Goal: Task Accomplishment & Management: Complete application form

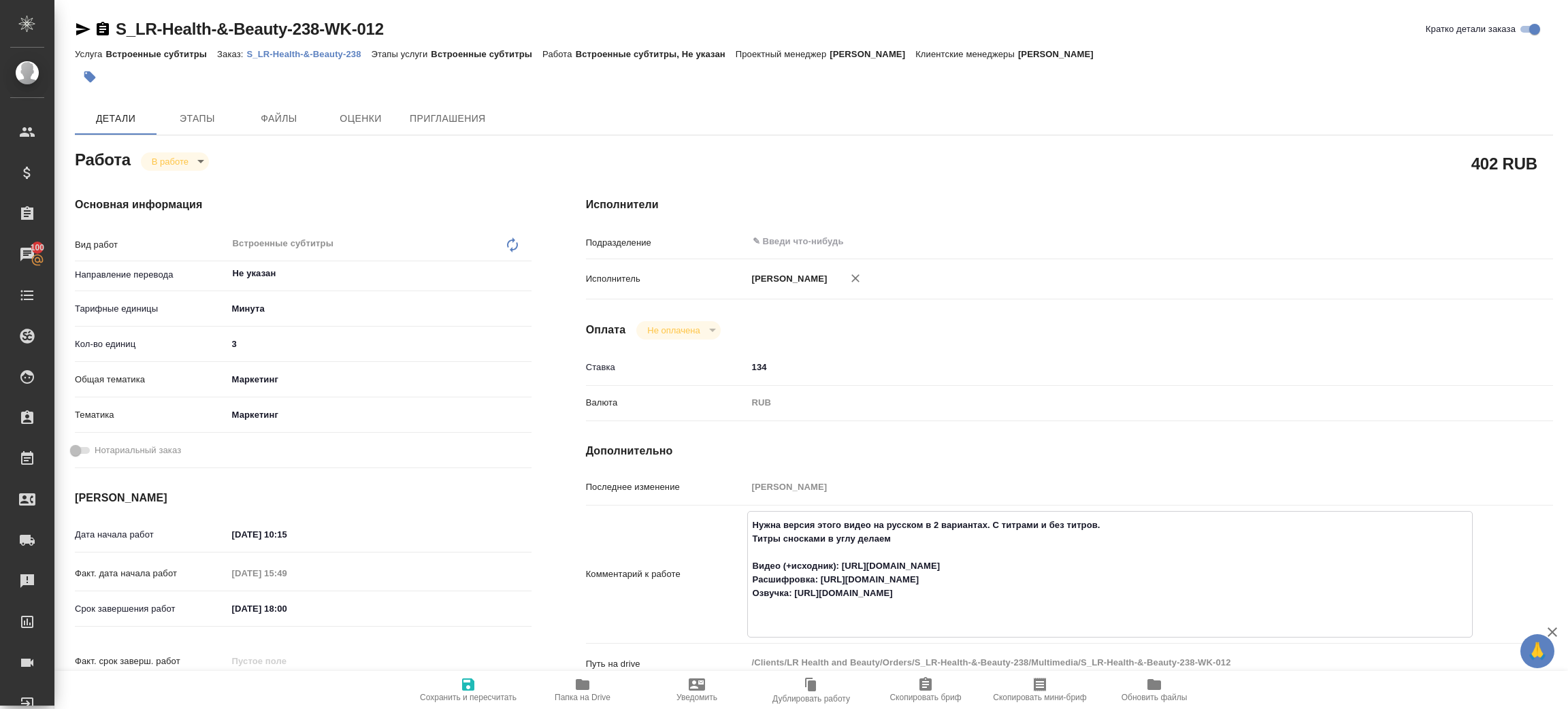
click at [582, 688] on icon "button" at bounding box center [582, 685] width 13 height 11
click at [187, 159] on body "🙏 .cls-1 fill:#fff; AWATERA Zenkov Aleksei Клиенты Спецификации Заказы 100 Чаты…" at bounding box center [784, 354] width 1568 height 709
click at [191, 182] on button "Выполнен" at bounding box center [176, 184] width 49 height 15
type textarea "x"
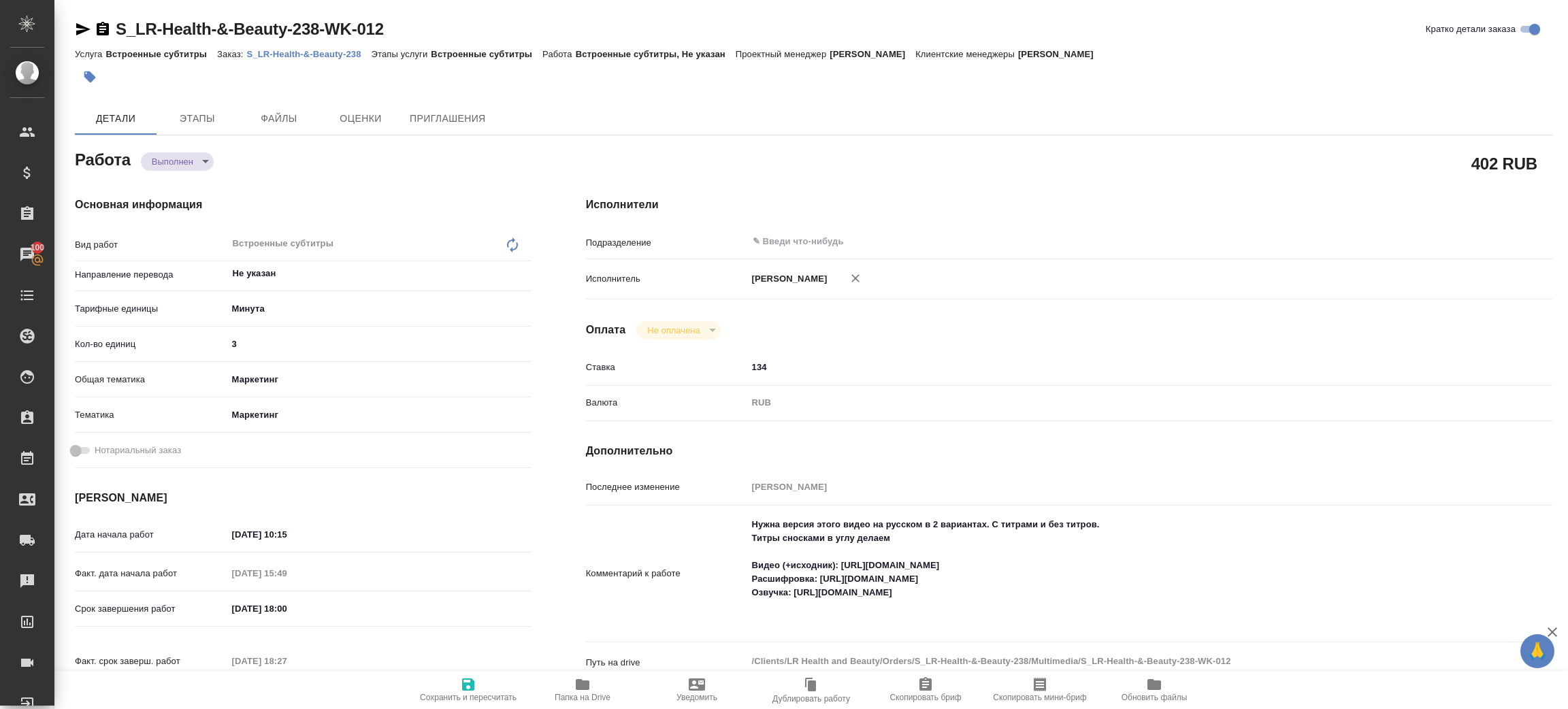
type textarea "x"
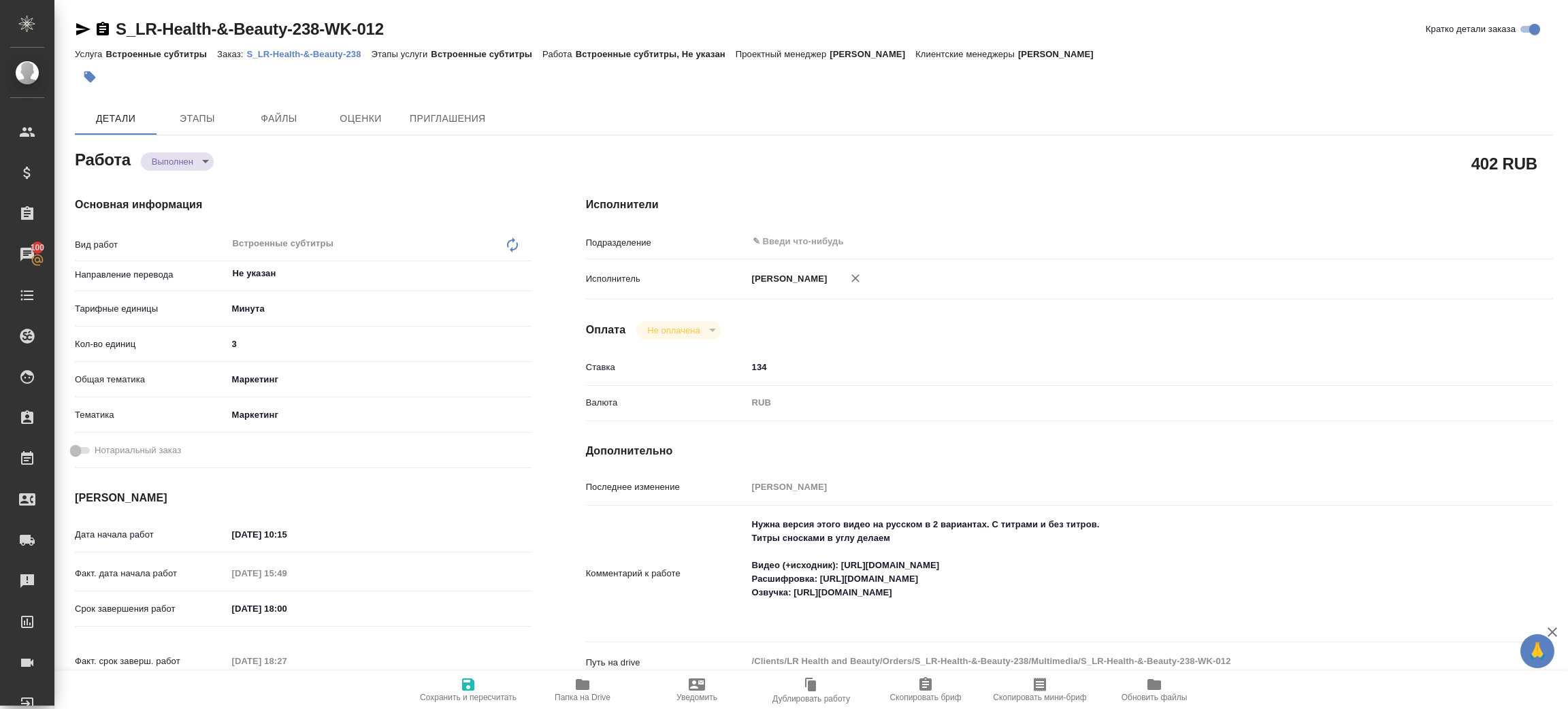
type textarea "x"
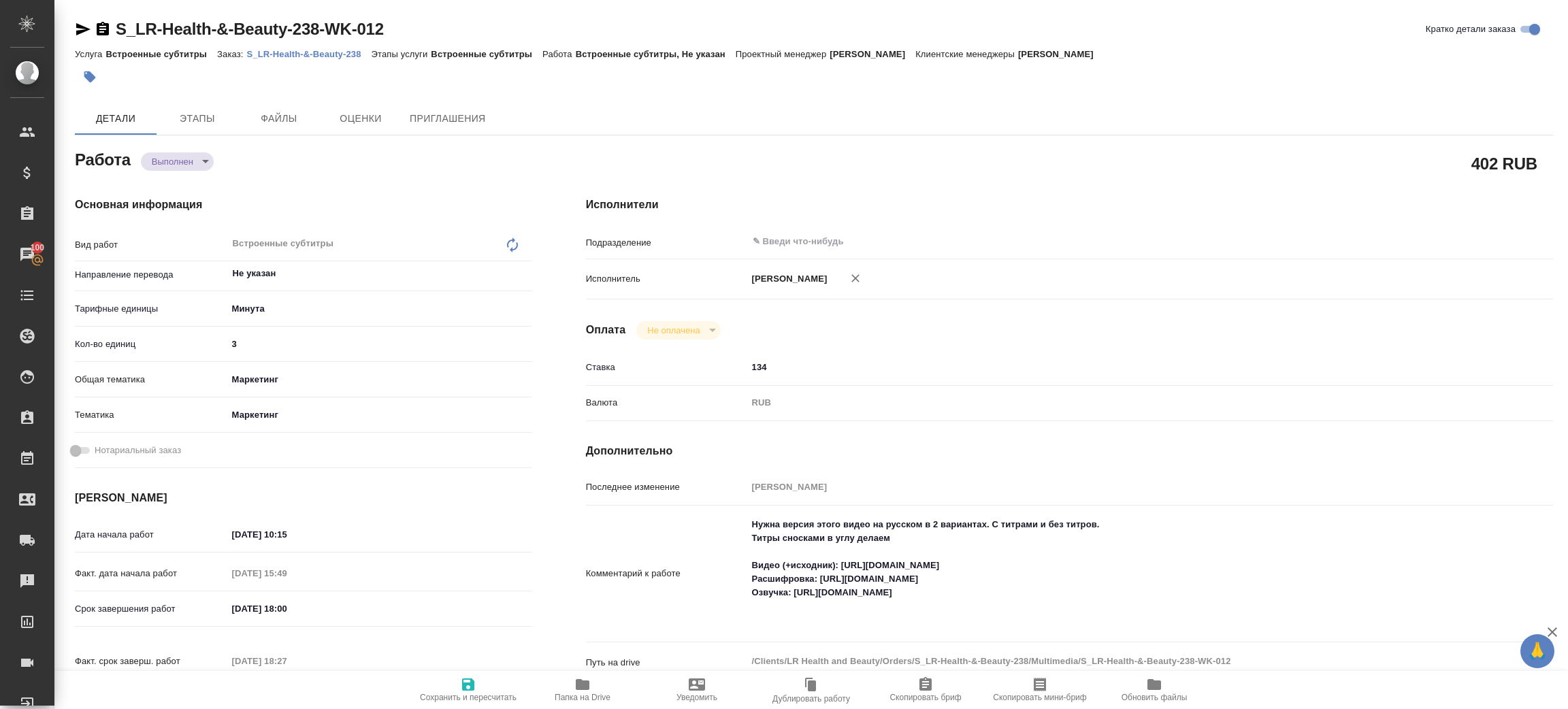
type textarea "x"
click at [182, 164] on body "🙏 .cls-1 fill:#fff; AWATERA Zenkov Aleksei Клиенты Спецификации Заказы 100 Чаты…" at bounding box center [784, 354] width 1568 height 709
click at [186, 175] on li "Сдан" at bounding box center [186, 184] width 90 height 23
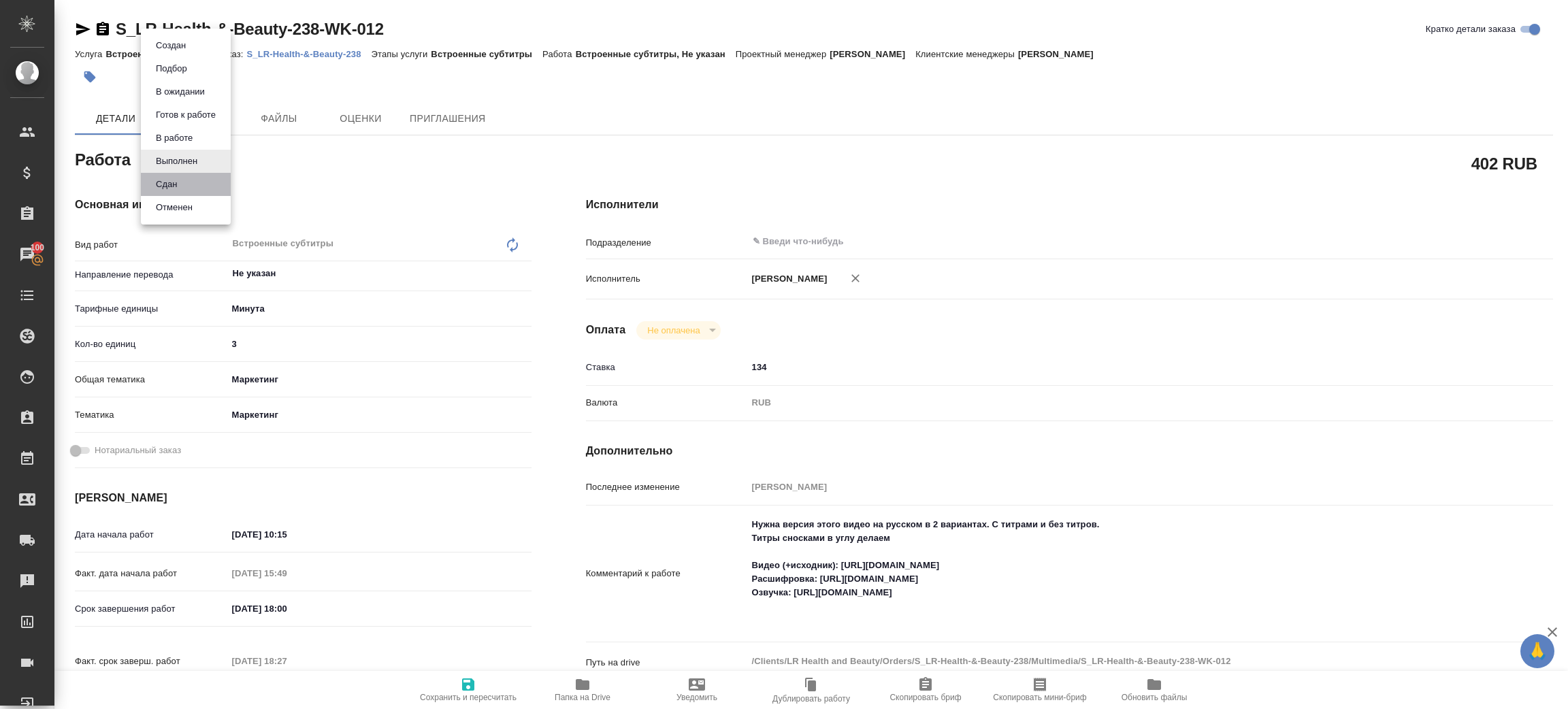
type textarea "x"
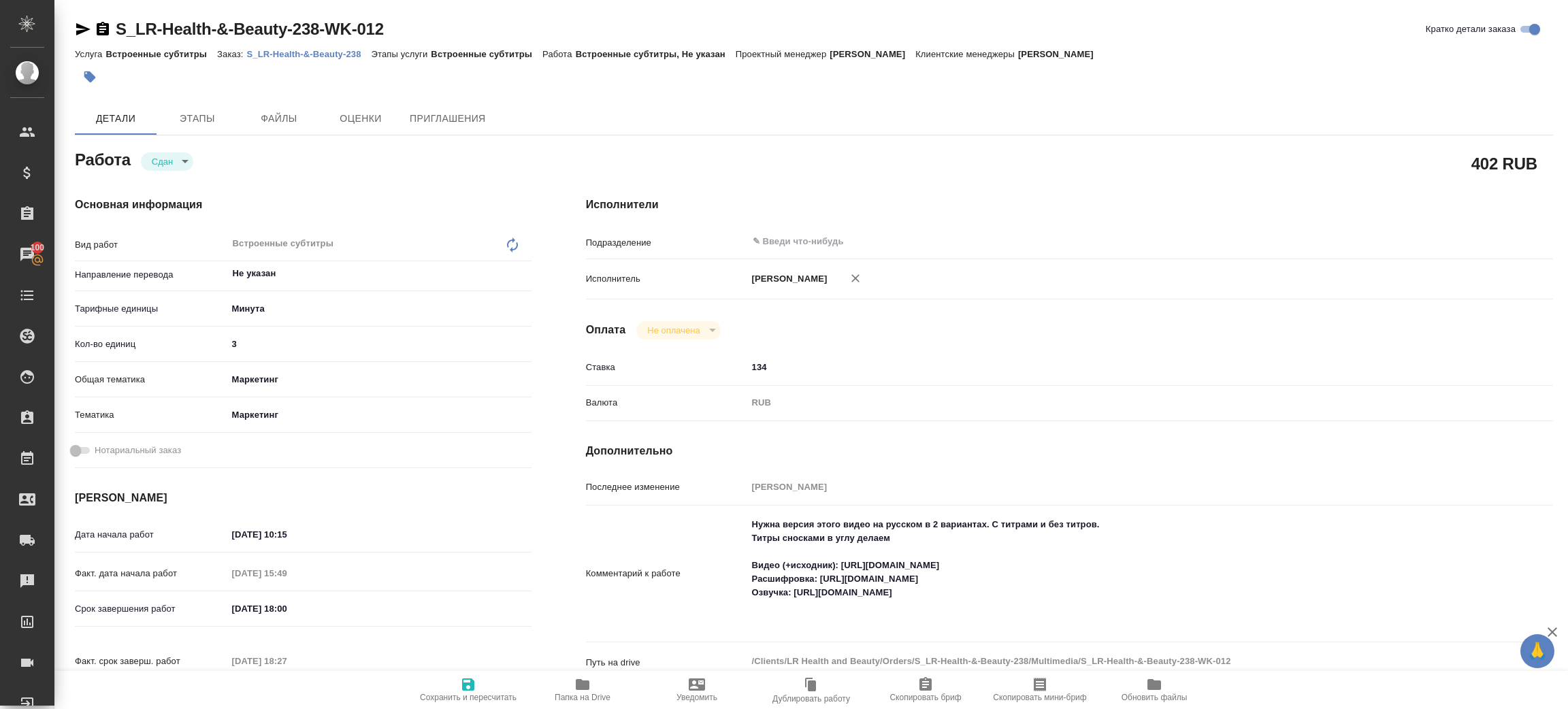
type textarea "x"
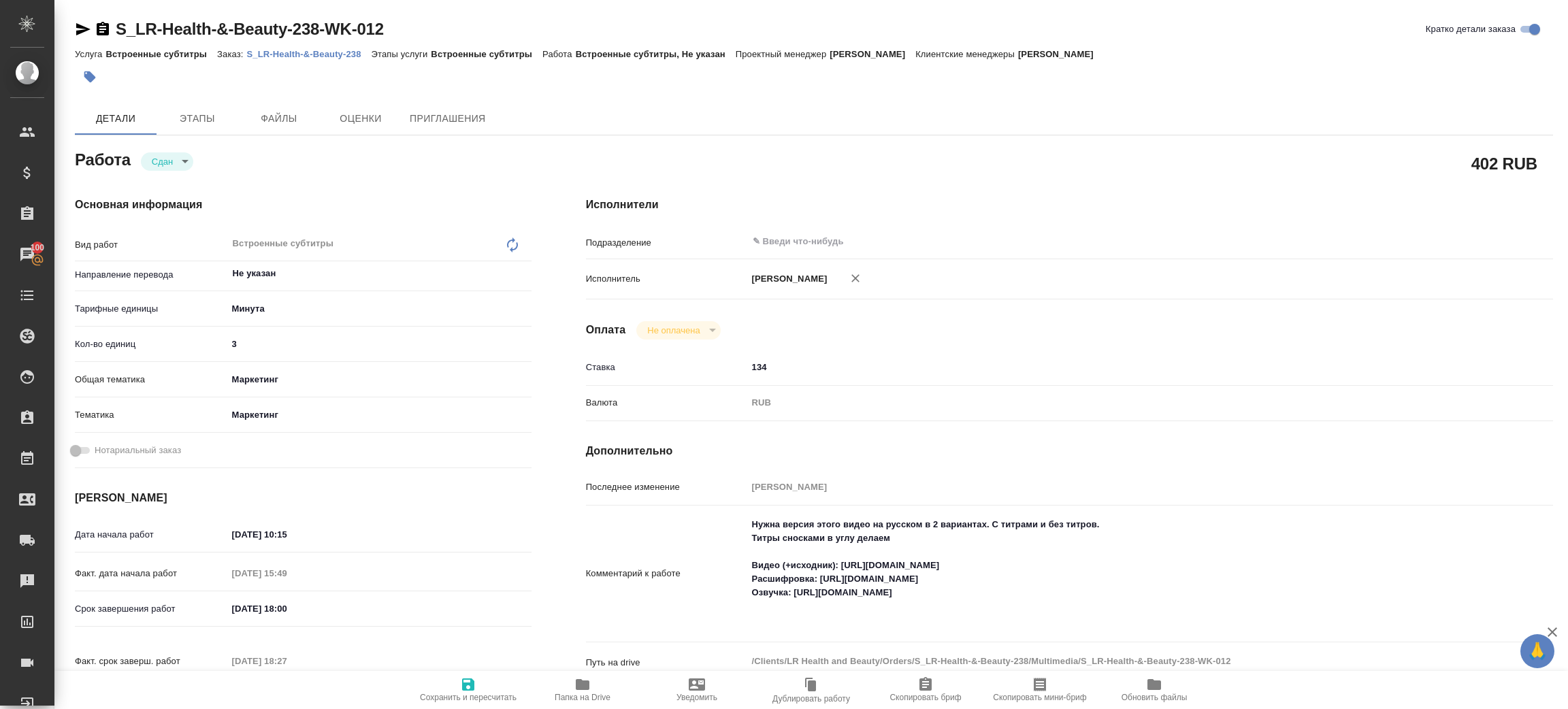
click at [277, 52] on p "S_LR-Health-&-Beauty-238" at bounding box center [309, 54] width 125 height 10
type textarea "x"
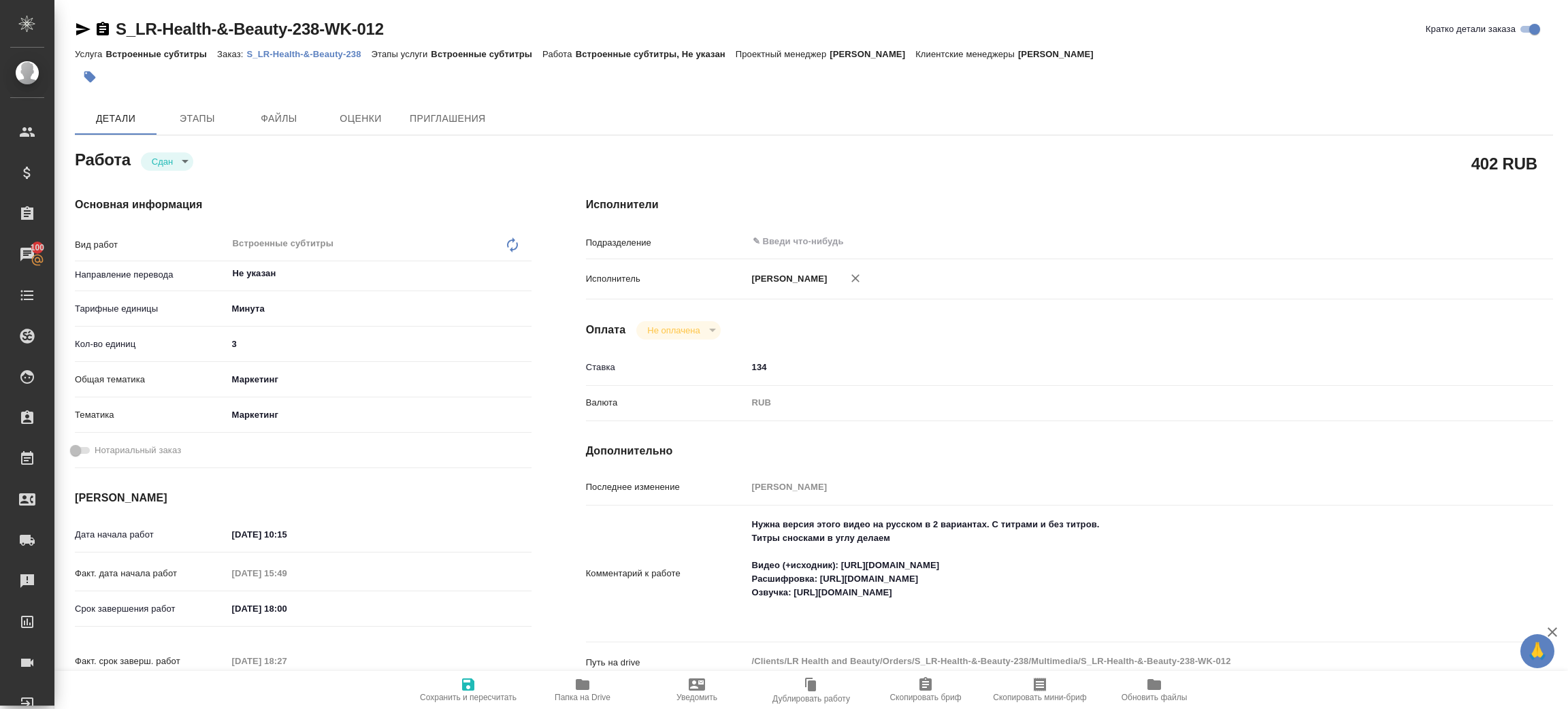
type textarea "x"
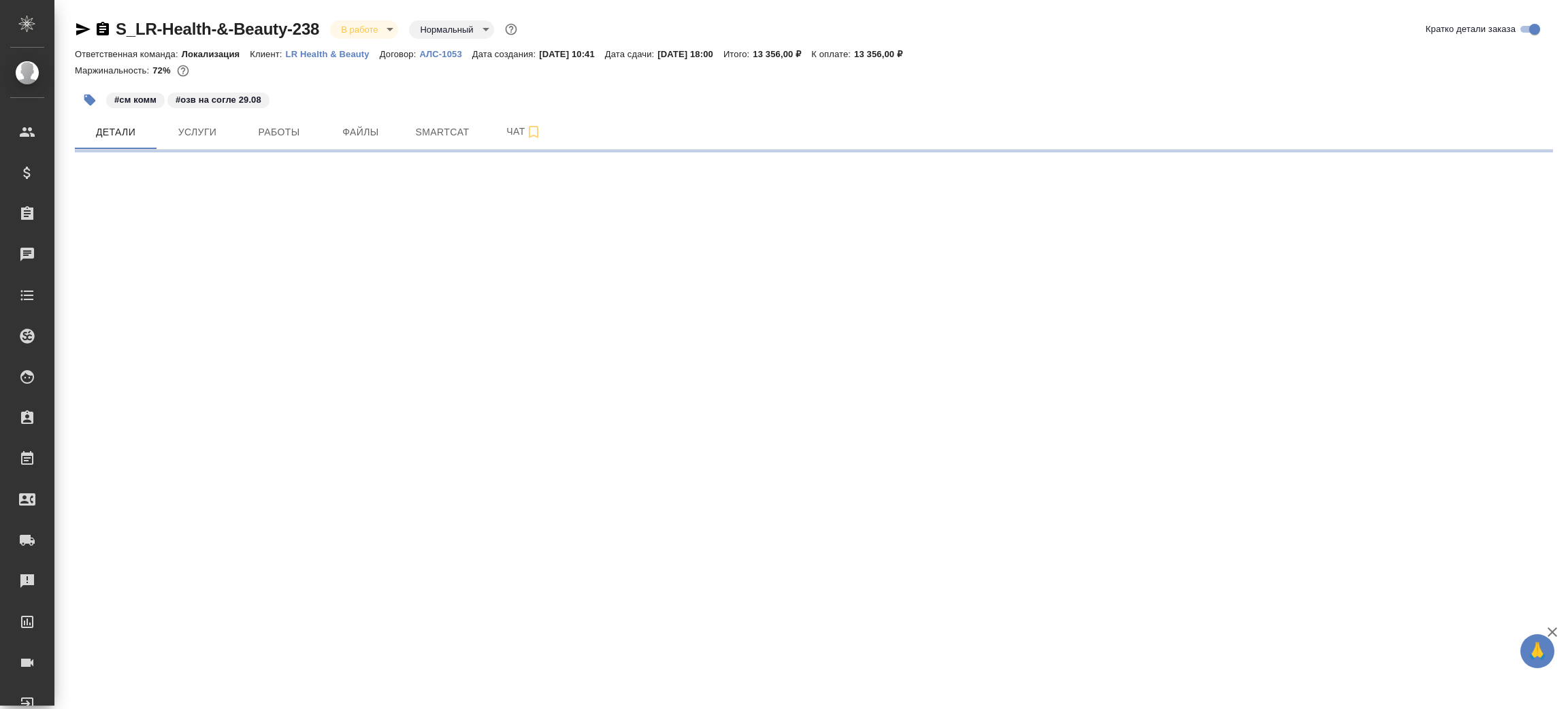
select select "RU"
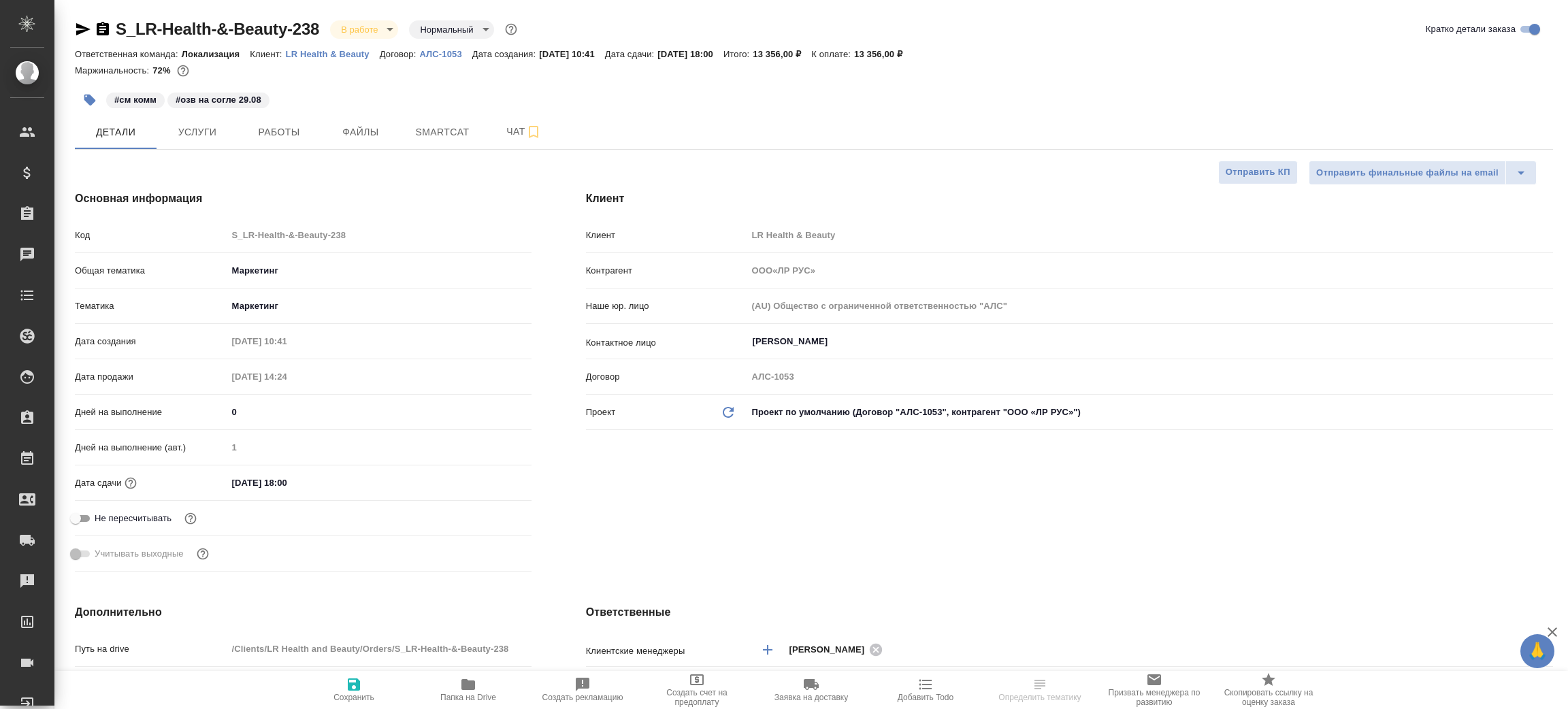
type input "ООО«ЛР РУС»"
type textarea "x"
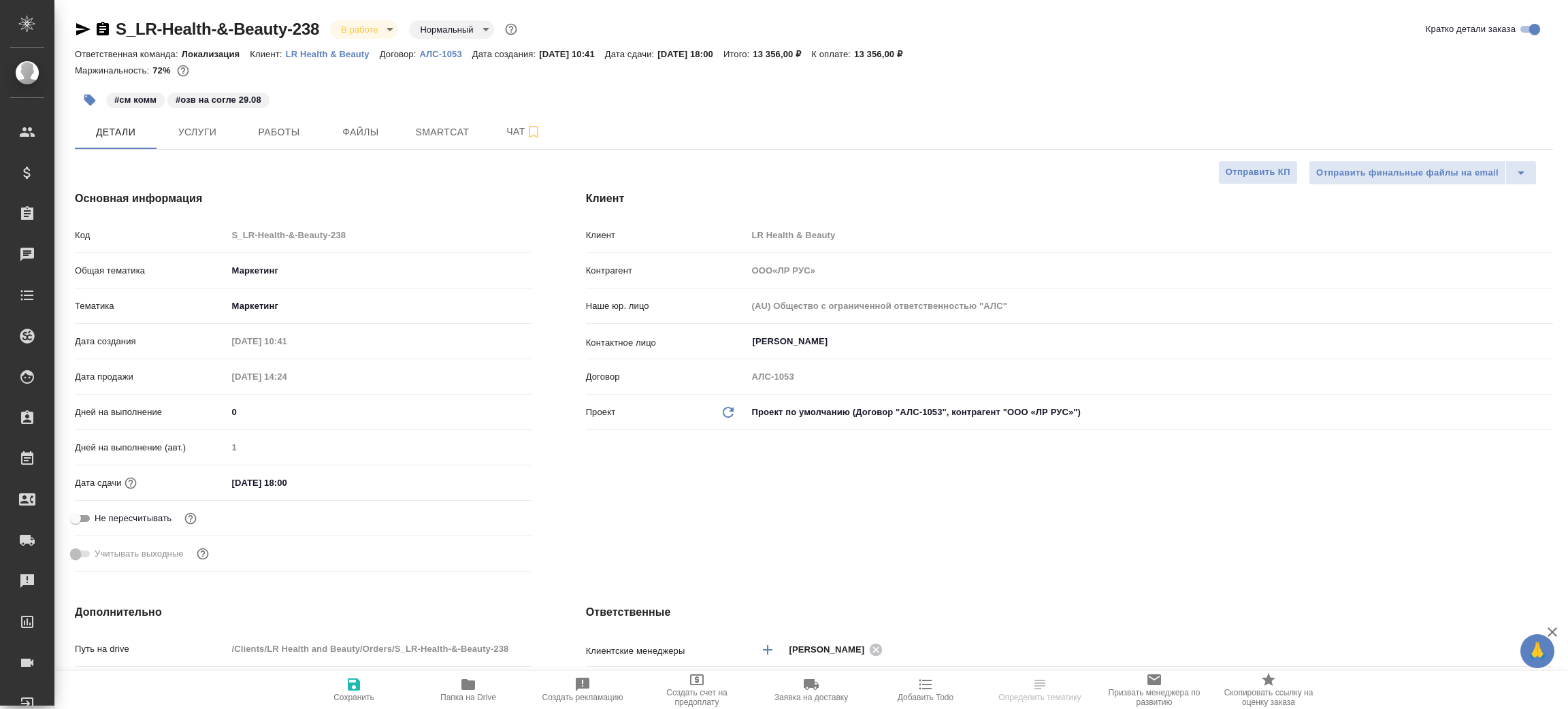
type textarea "x"
click at [79, 22] on icon "button" at bounding box center [83, 29] width 16 height 16
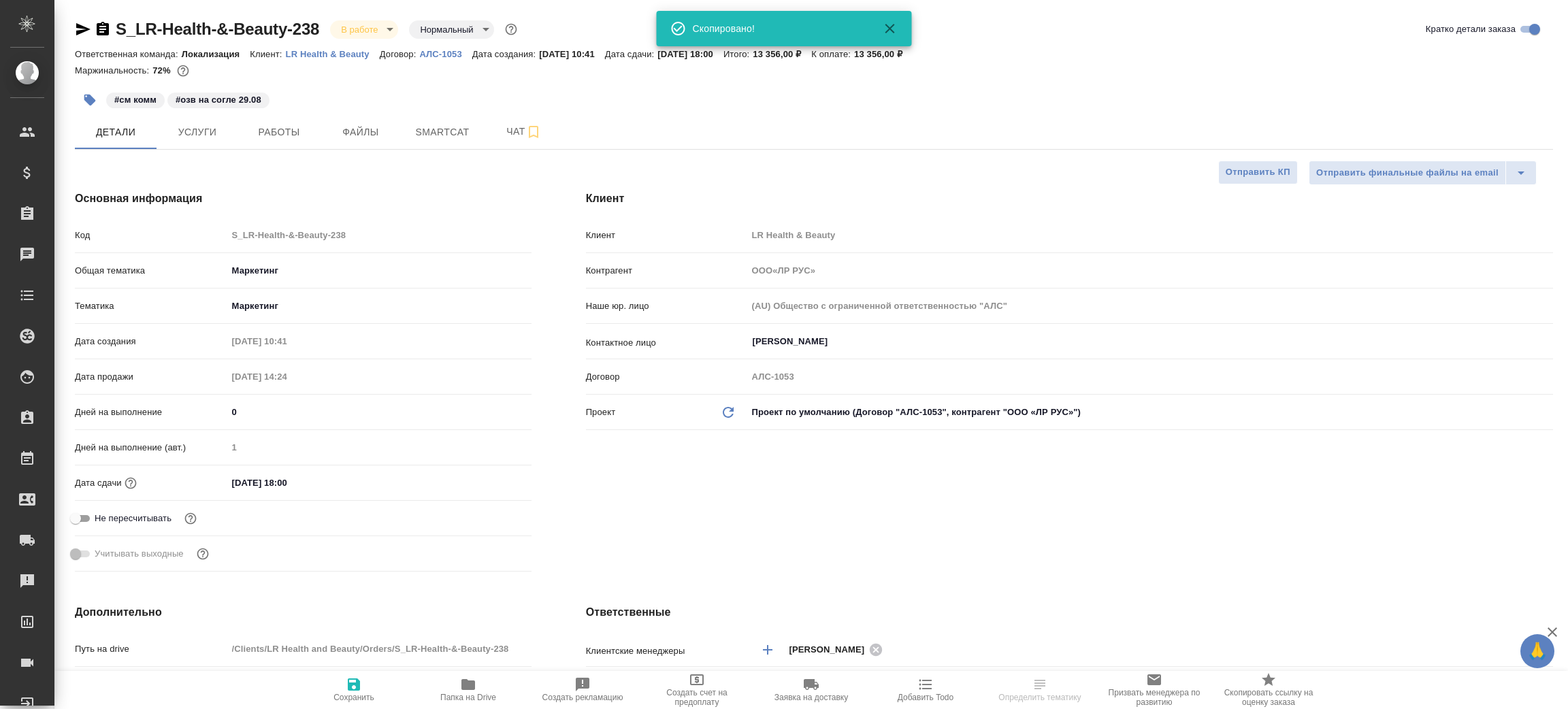
type input "ООО«ЛР РУС»"
type textarea "x"
select select "RU"
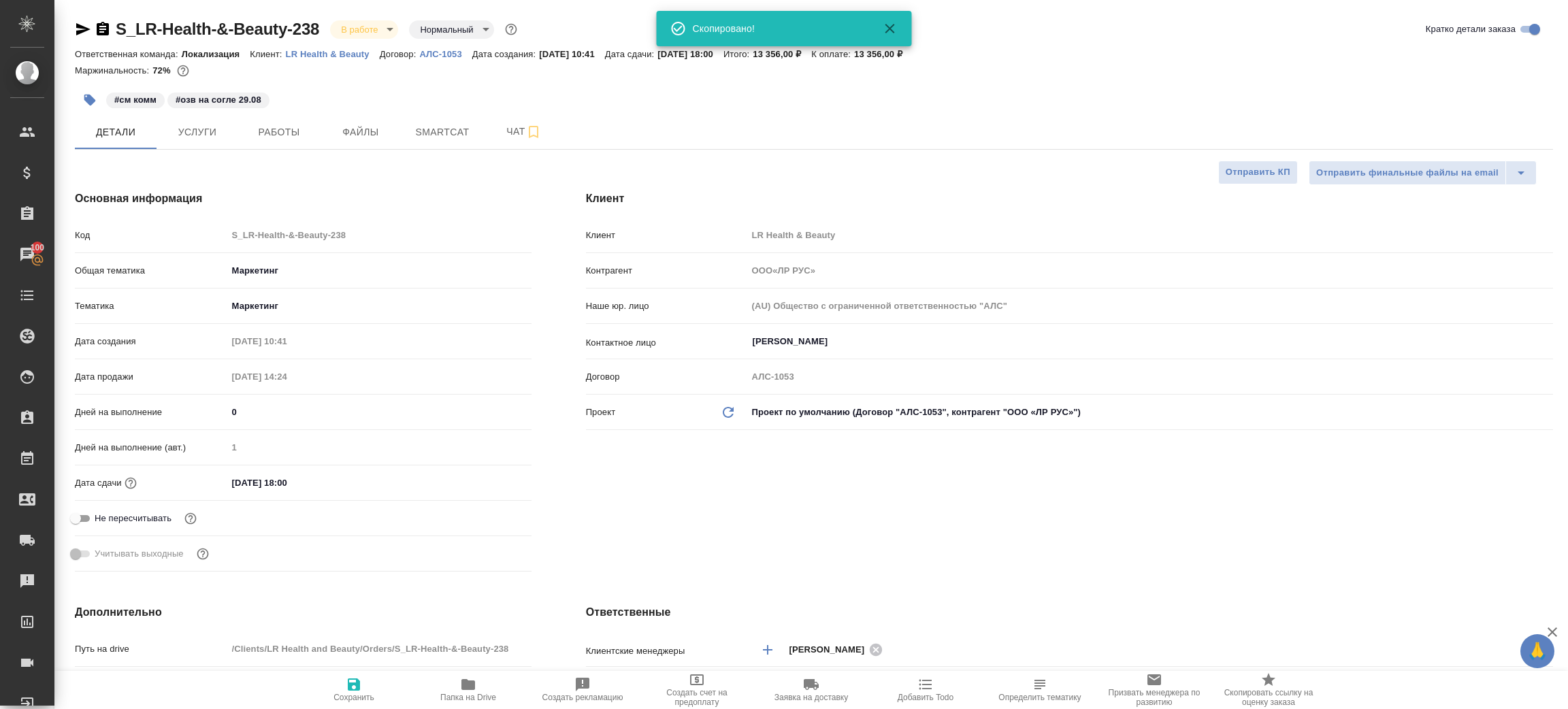
type textarea "x"
type input "ООО«ЛР РУС»"
type textarea "x"
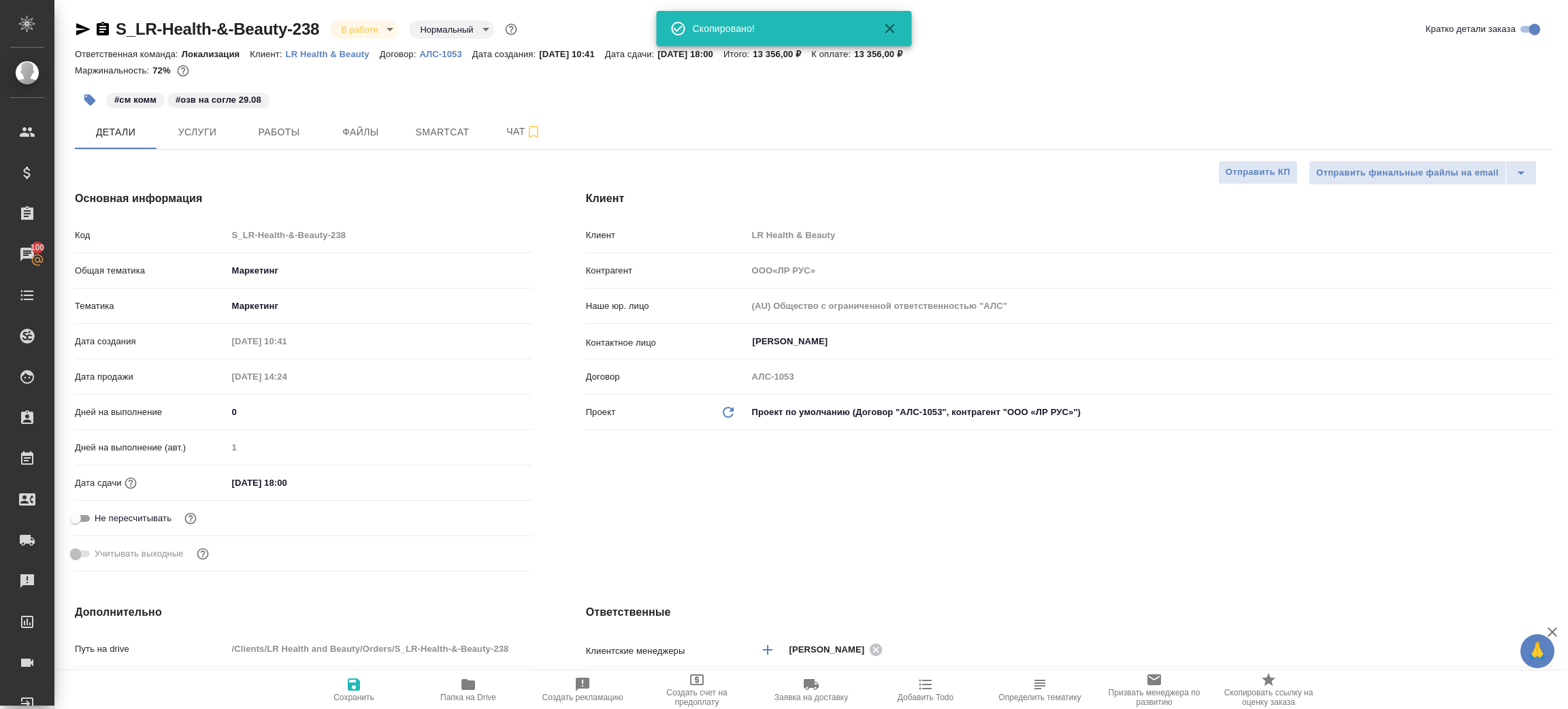
type textarea "x"
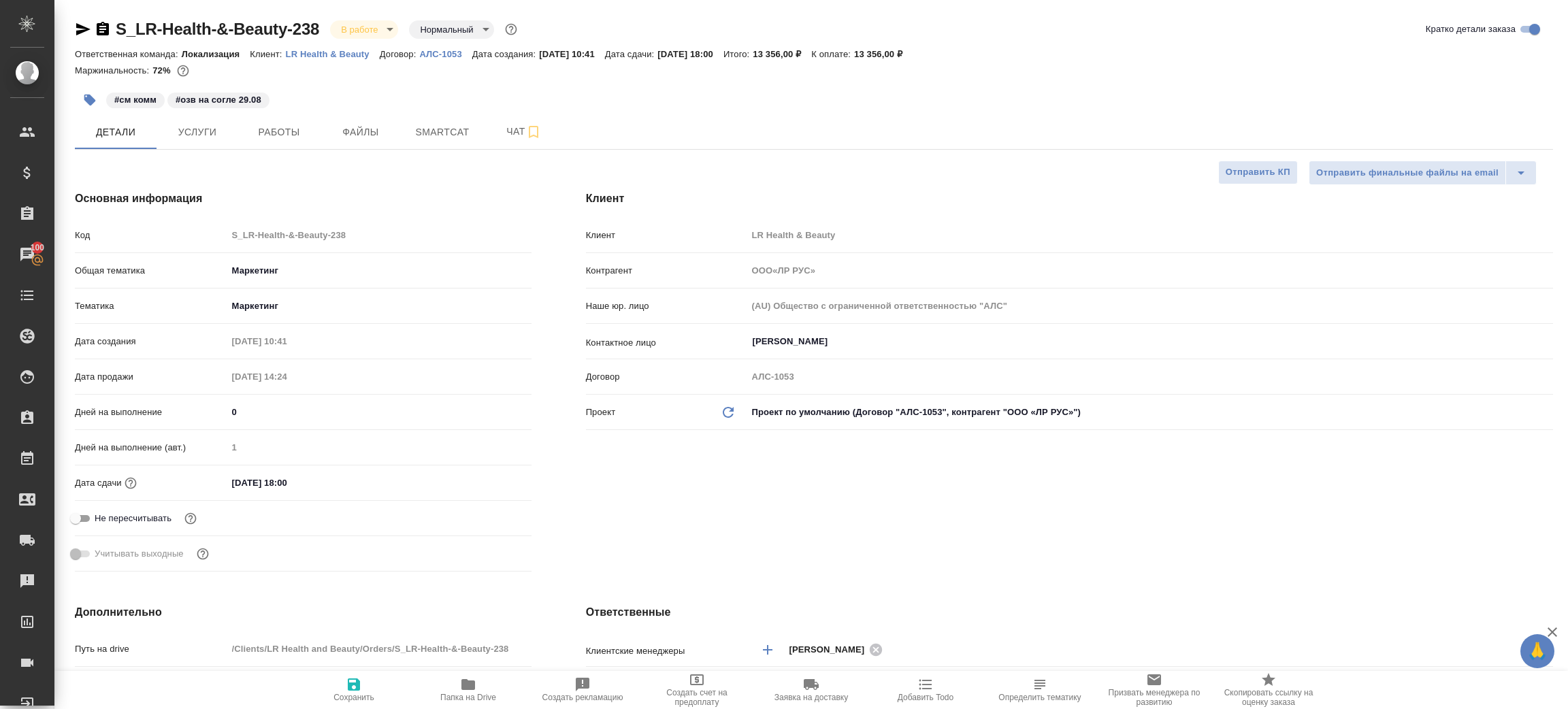
type input "ООО«ЛР РУС»"
type textarea "x"
type input "ООО«ЛР РУС»"
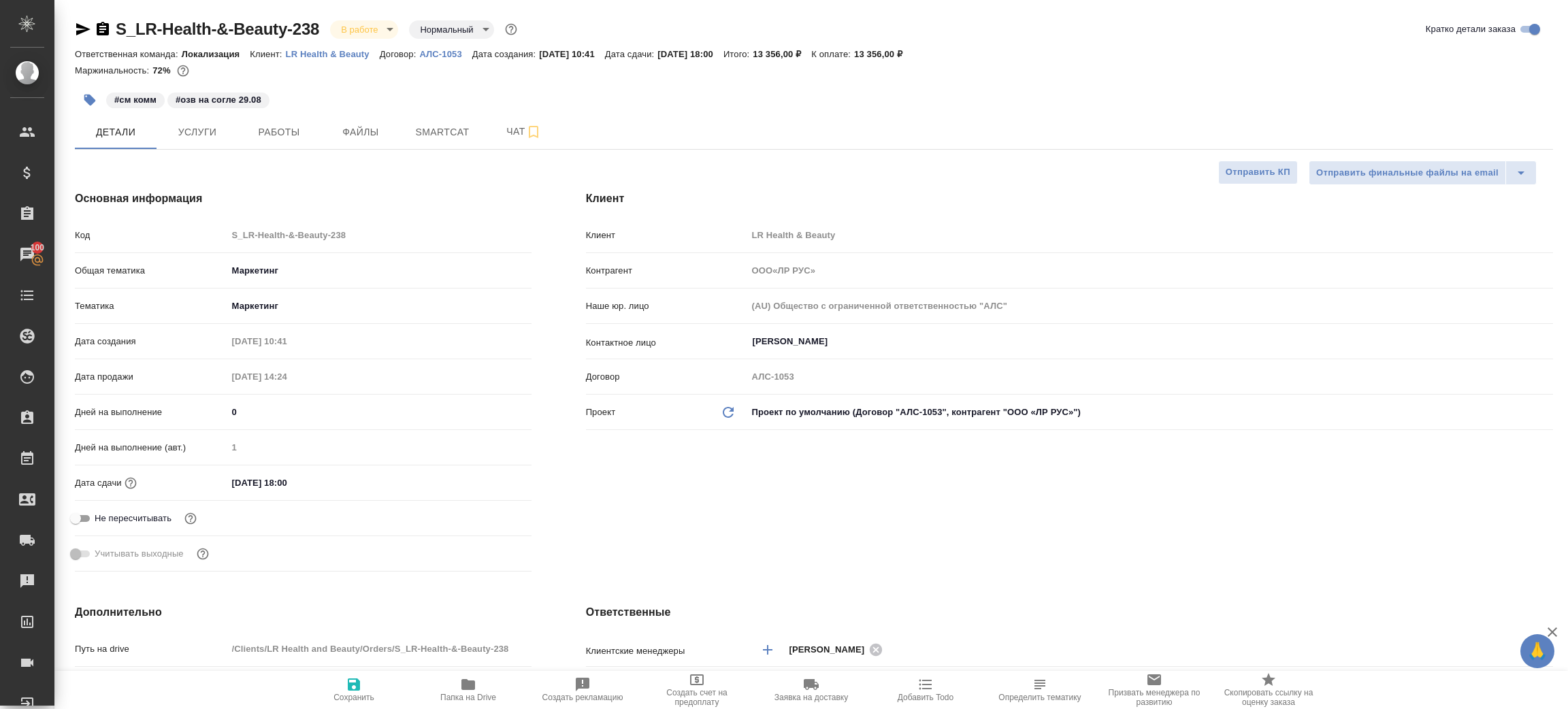
type textarea "x"
type input "ООО«ЛР РУС»"
type textarea "x"
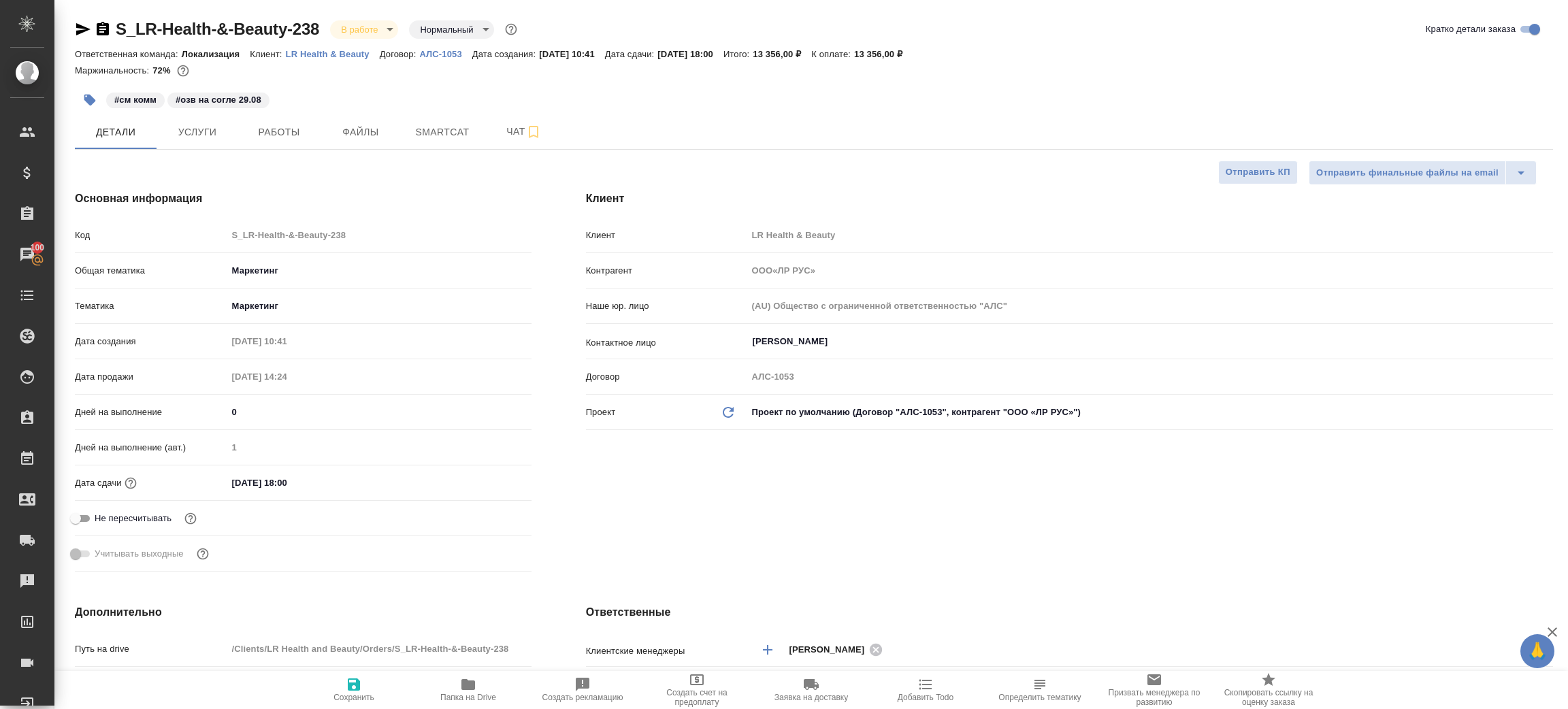
type textarea "x"
type input "ООО«ЛР РУС»"
type textarea "x"
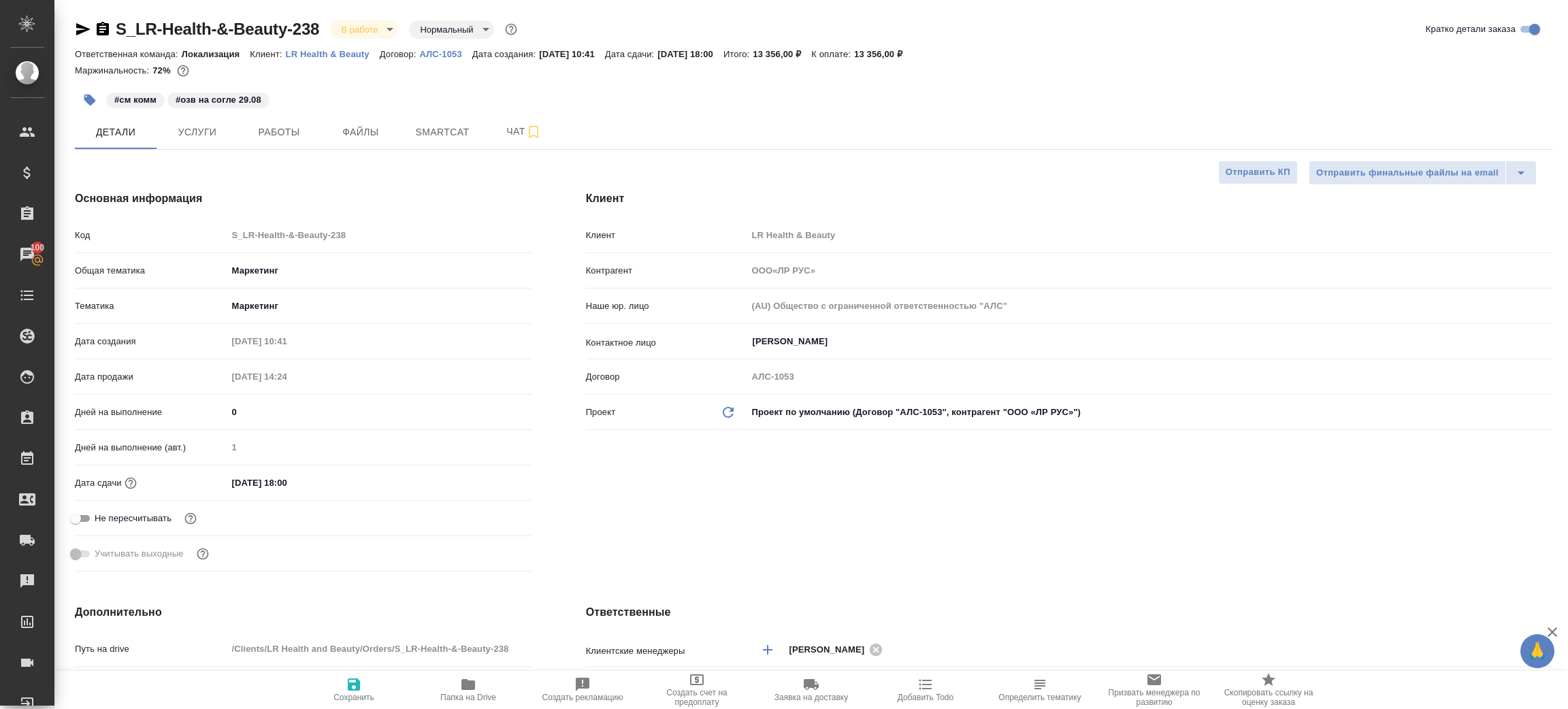
type textarea "x"
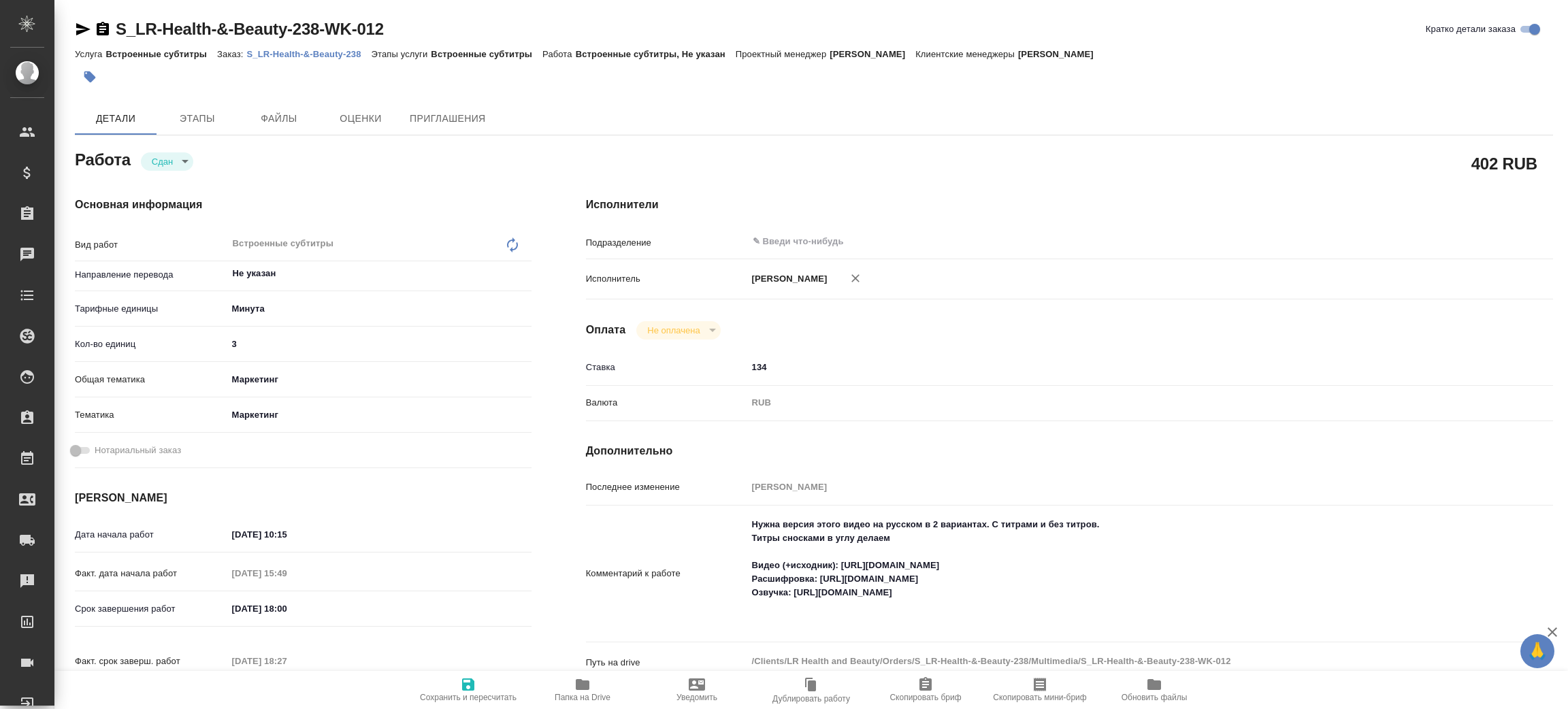
type textarea "x"
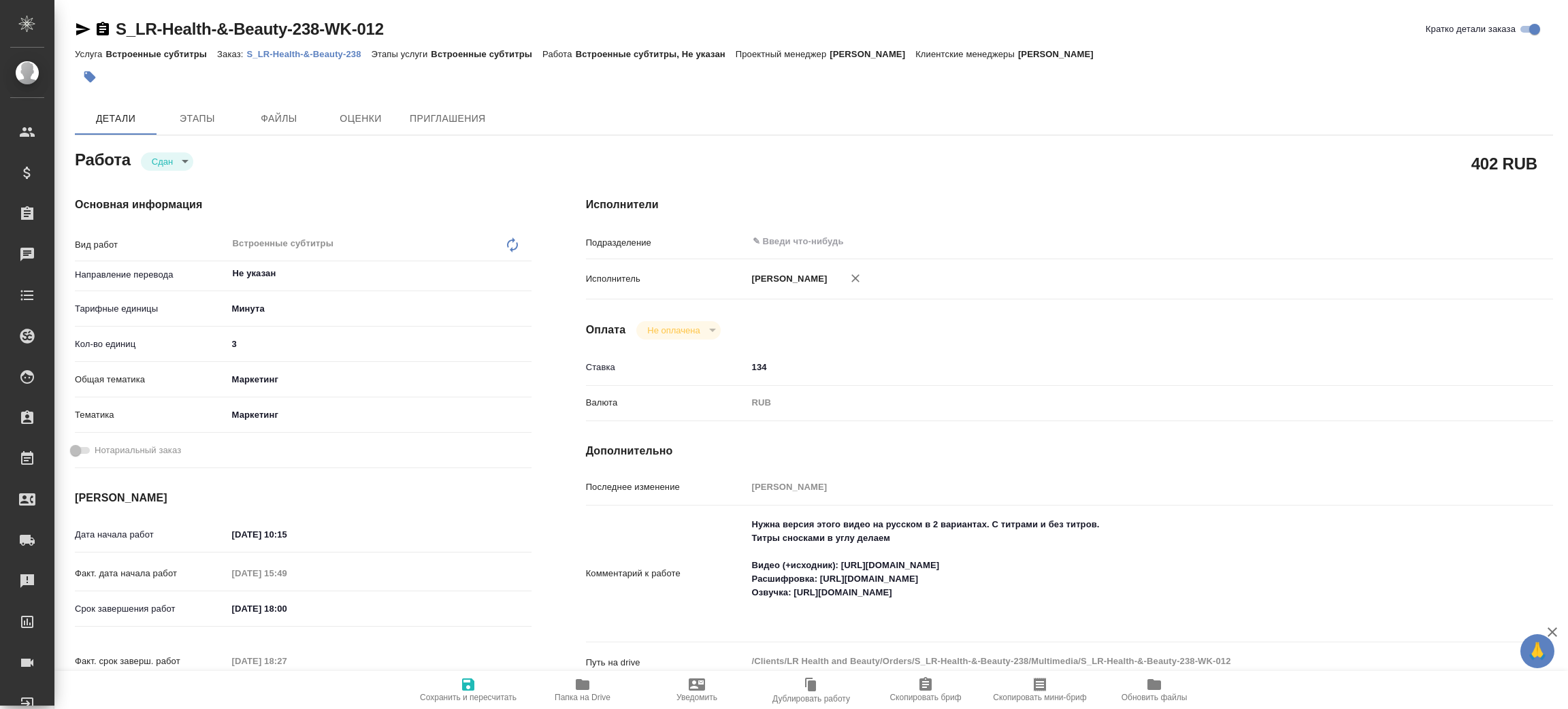
type textarea "x"
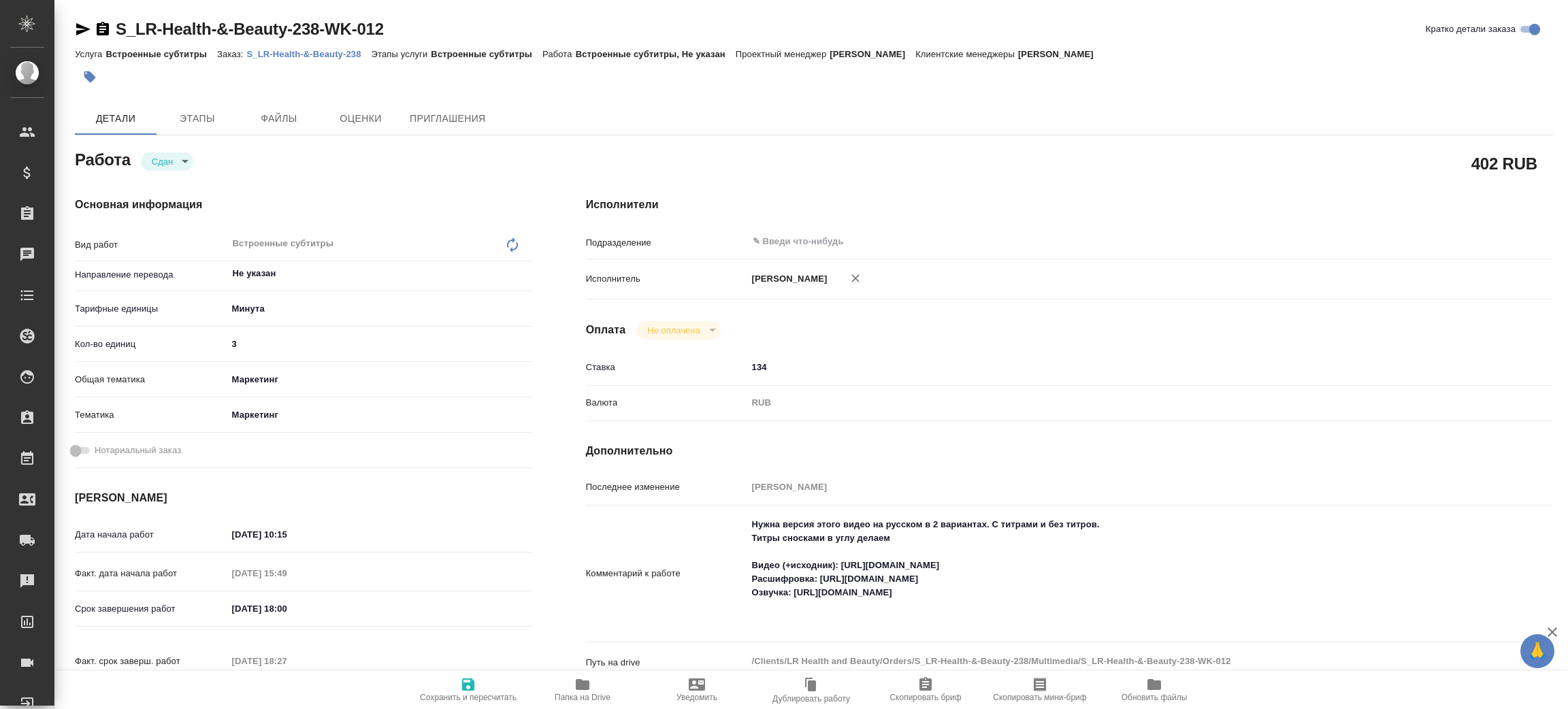
click at [295, 56] on p "S_LR-Health-&-Beauty-238" at bounding box center [309, 54] width 125 height 10
type textarea "x"
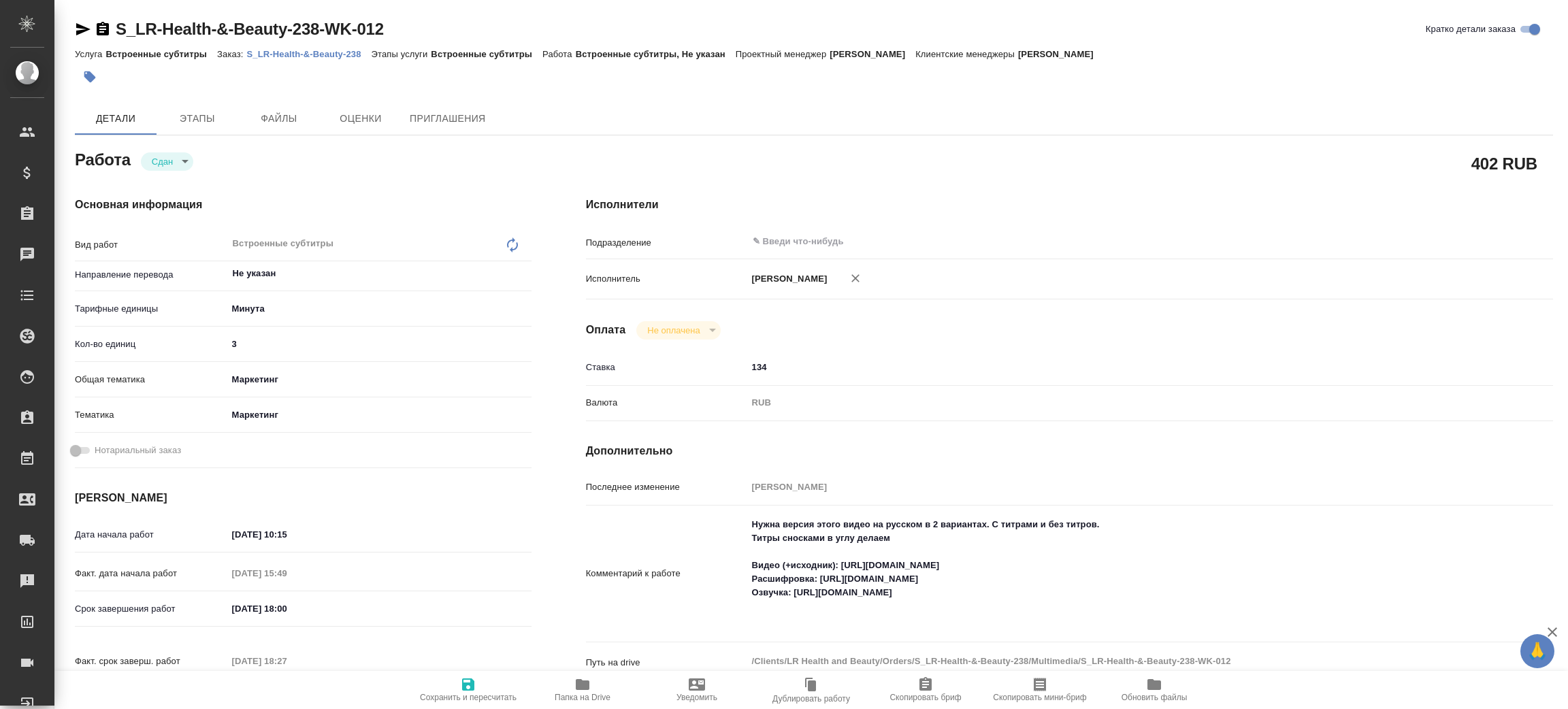
type textarea "x"
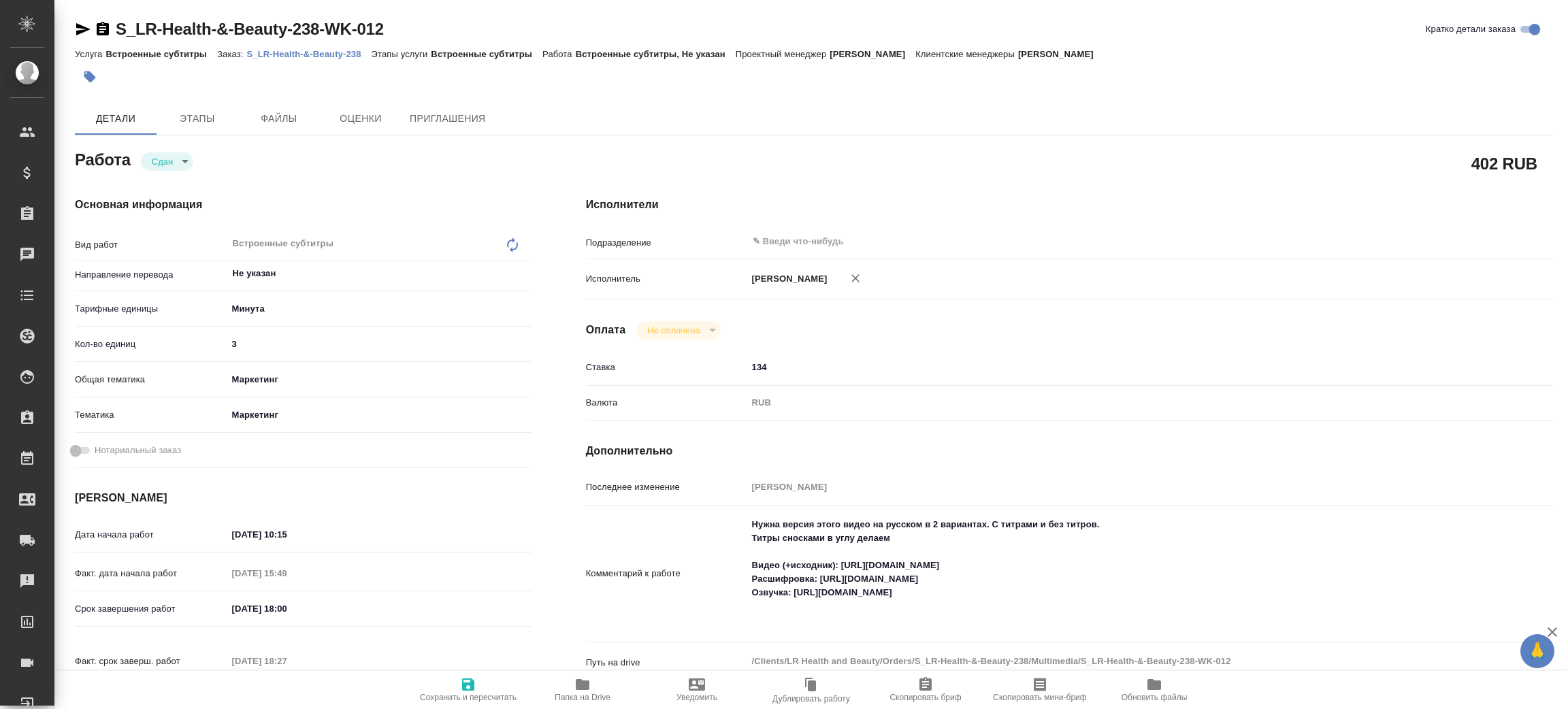
type textarea "x"
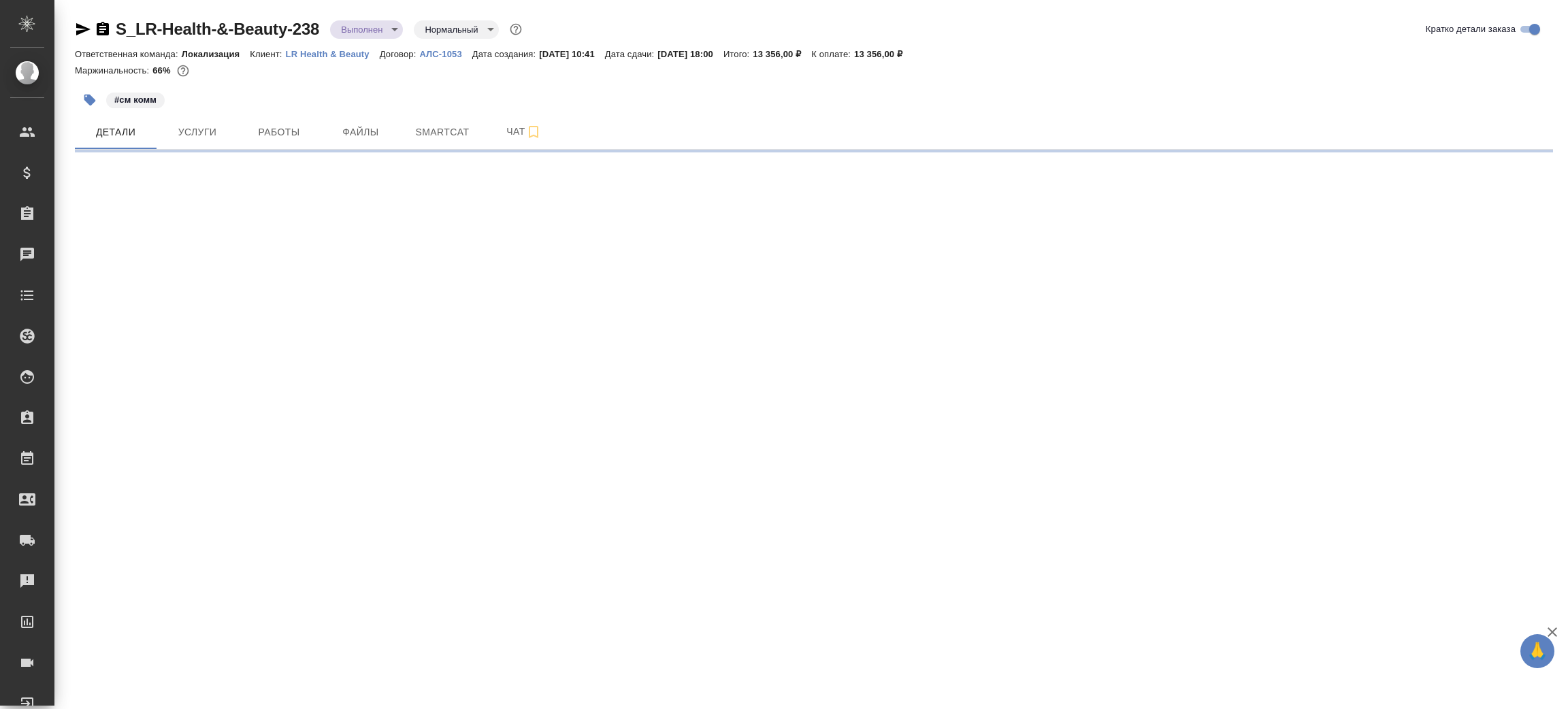
select select "RU"
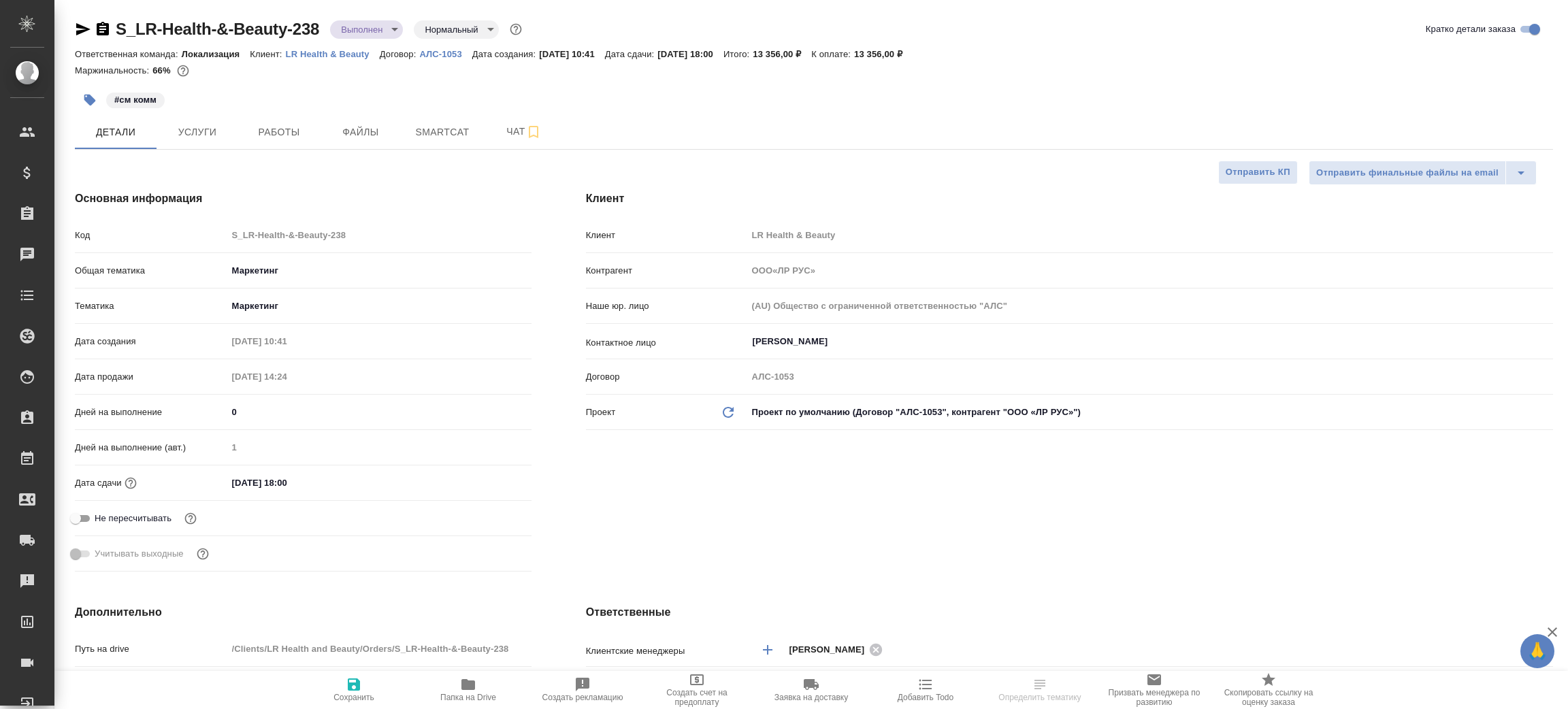
type textarea "x"
click at [102, 24] on icon "button" at bounding box center [103, 28] width 13 height 13
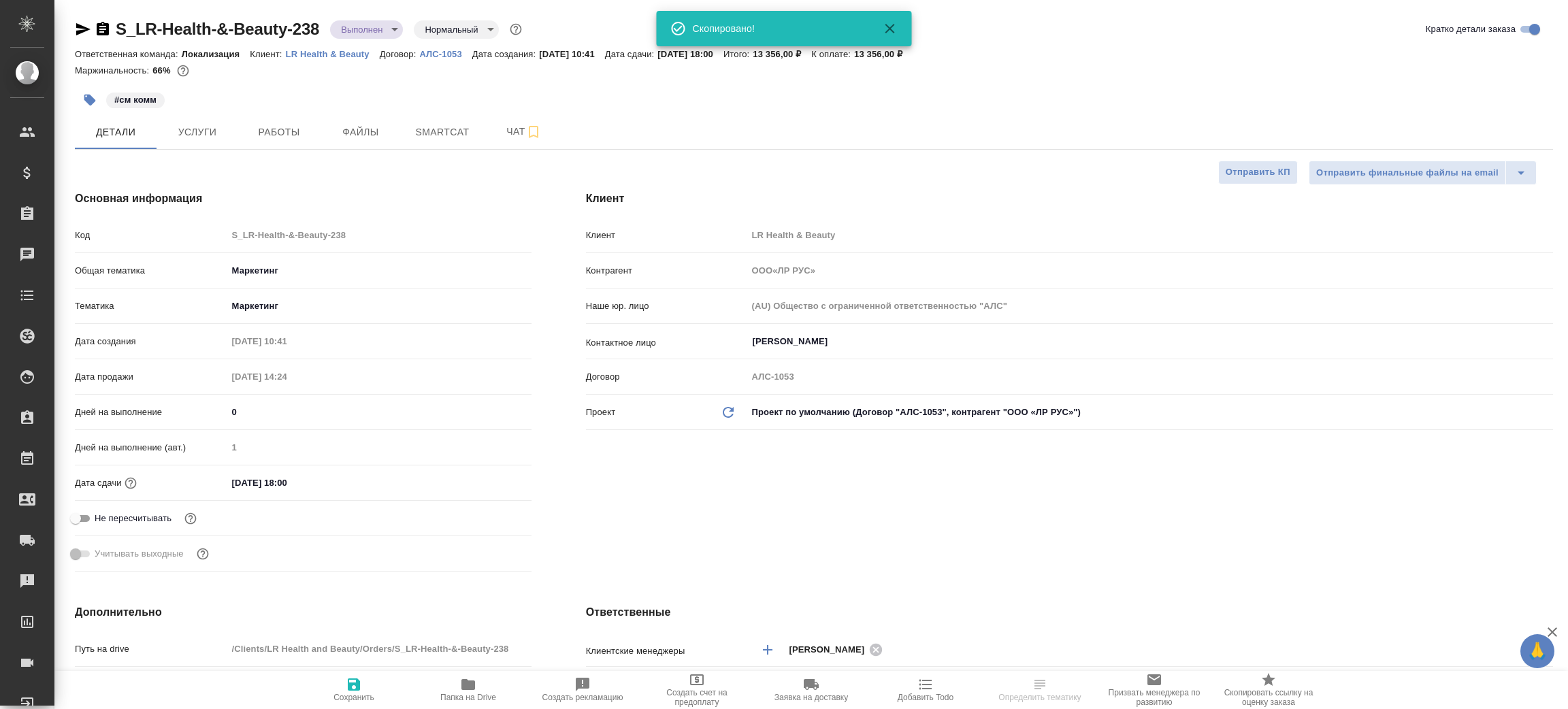
type input "ООО«ЛР РУС»"
type textarea "x"
type input "ООО«ЛР РУС»"
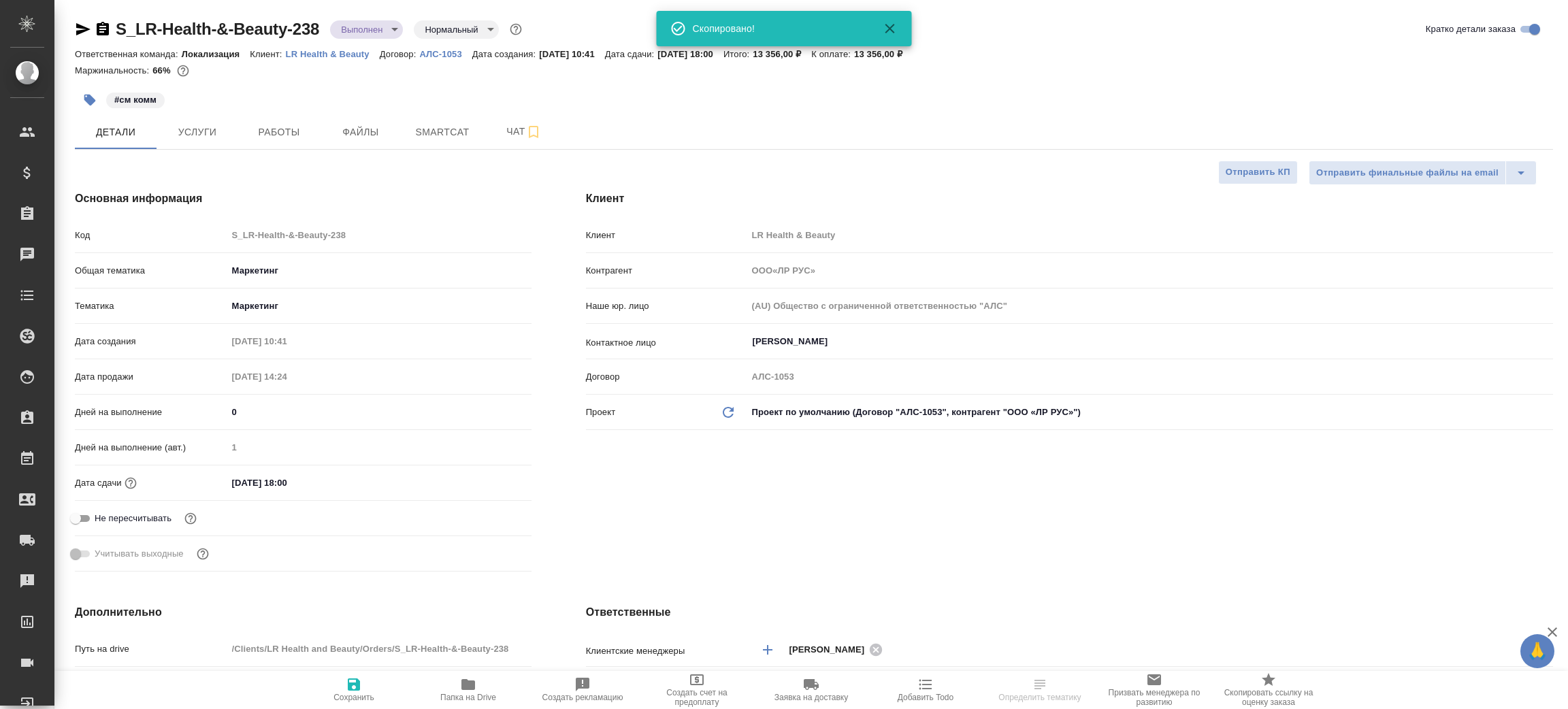
type textarea "x"
select select "RU"
type textarea "x"
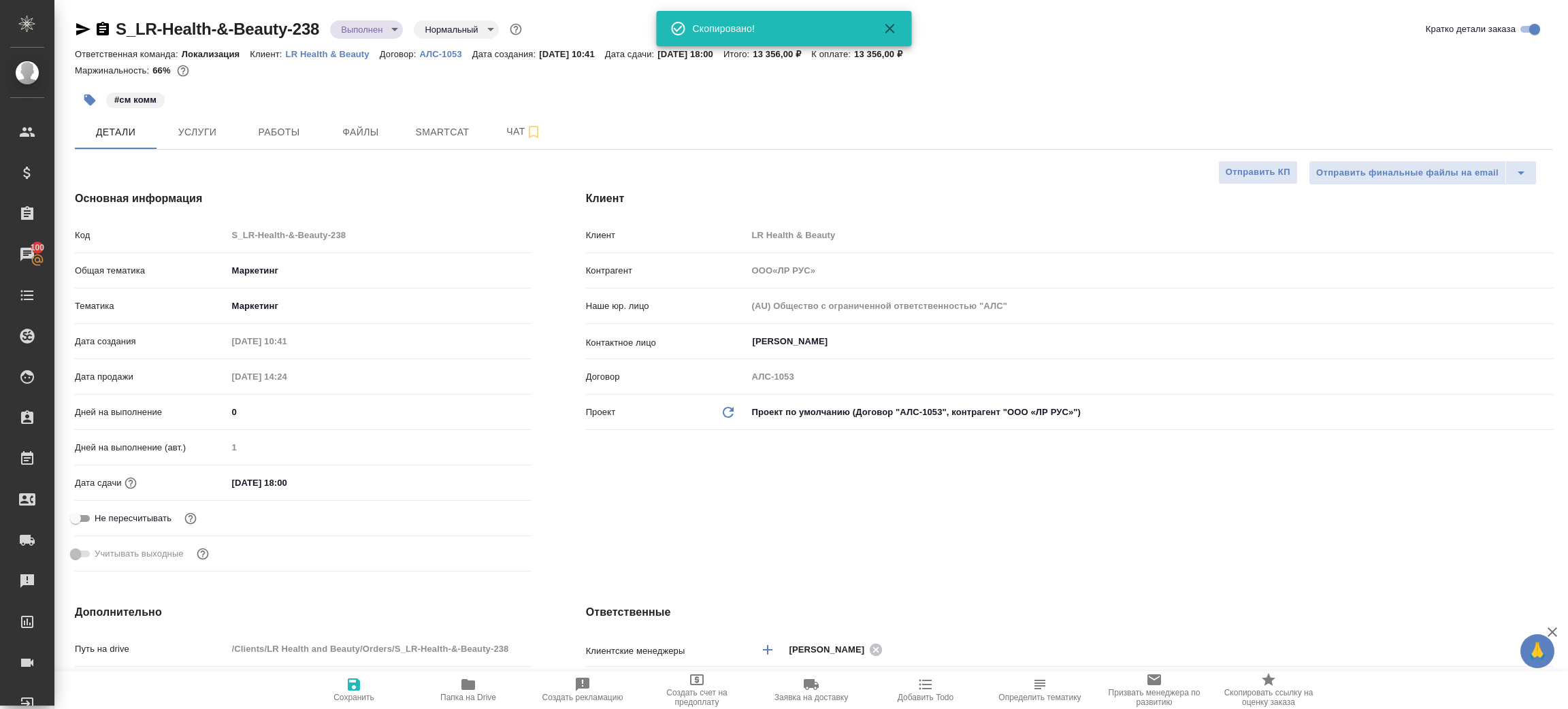
type textarea "x"
type input "ООО«ЛР РУС»"
type textarea "x"
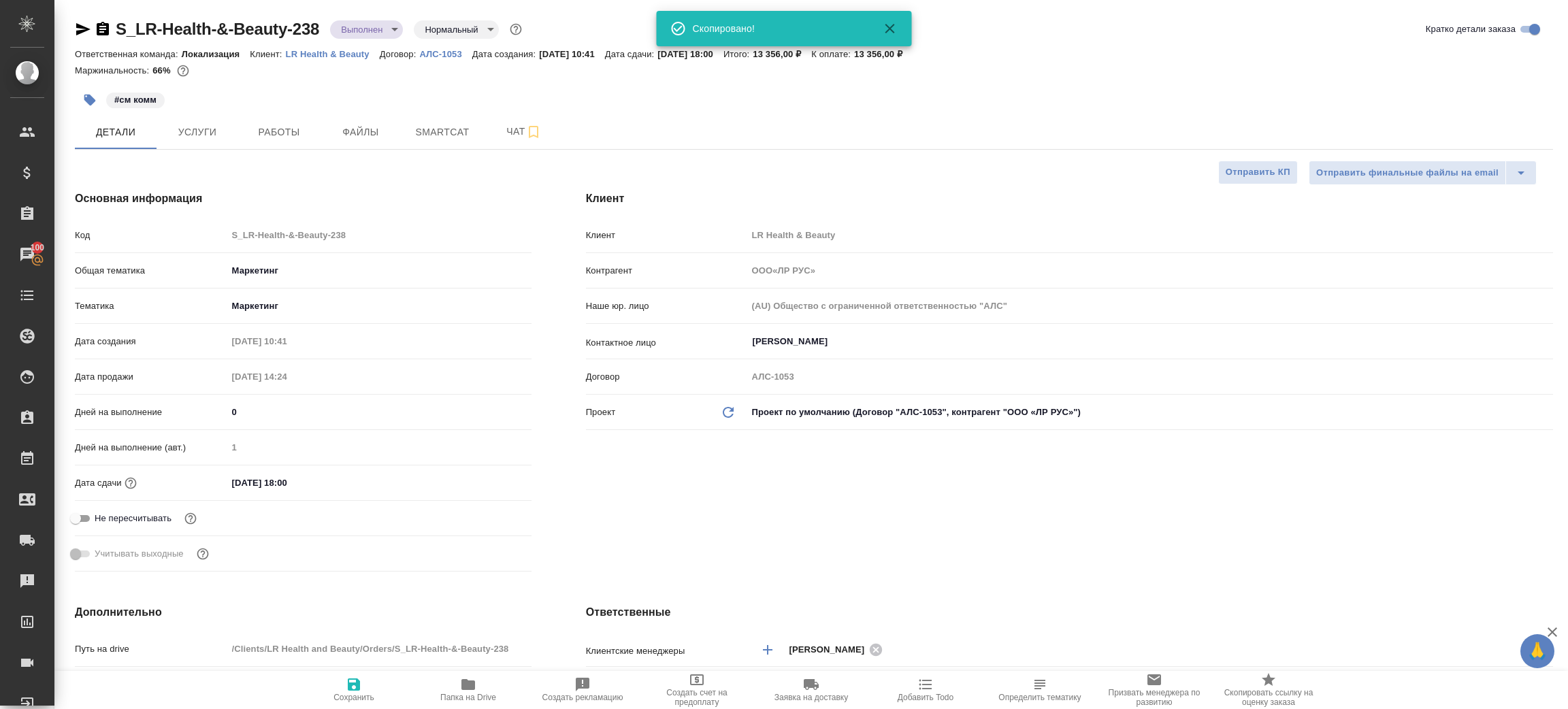
type textarea "x"
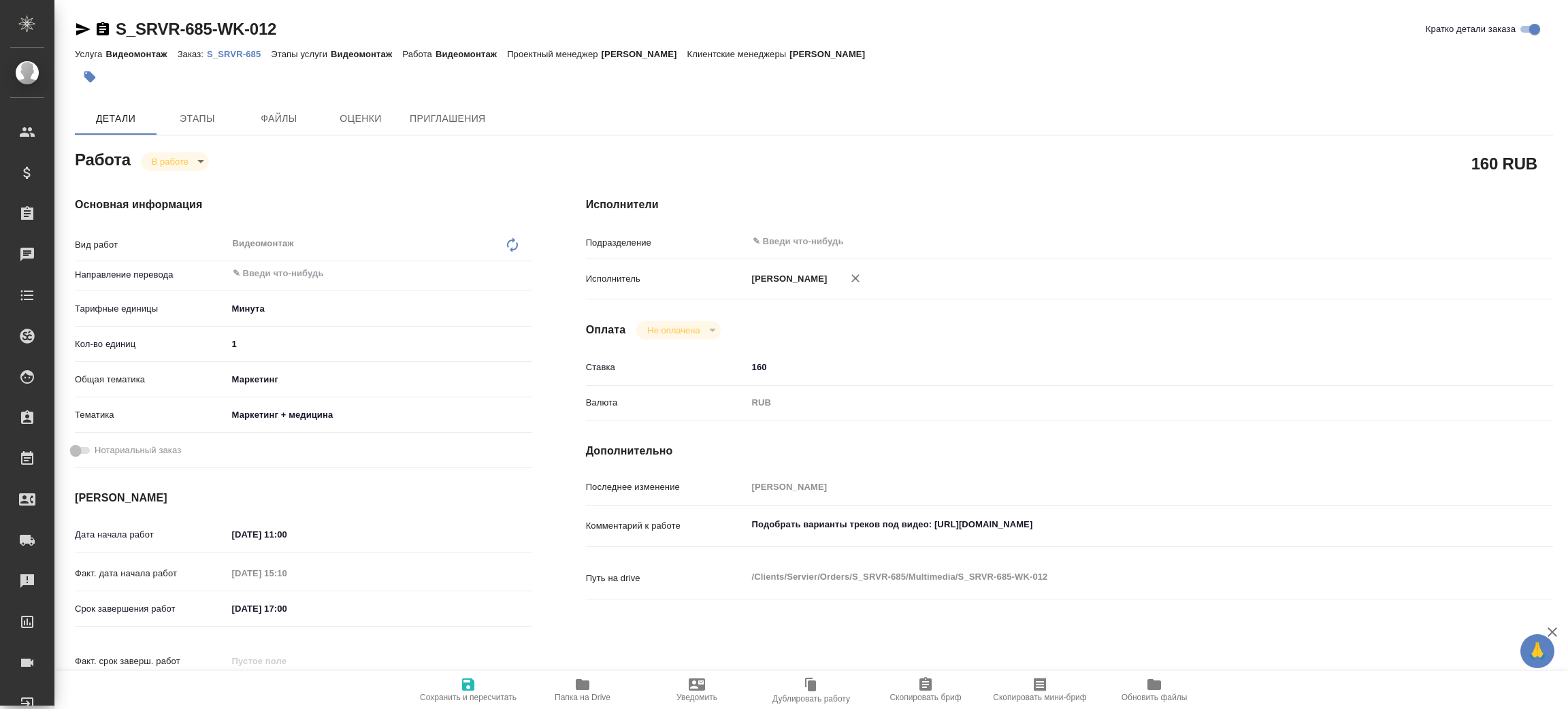
type textarea "x"
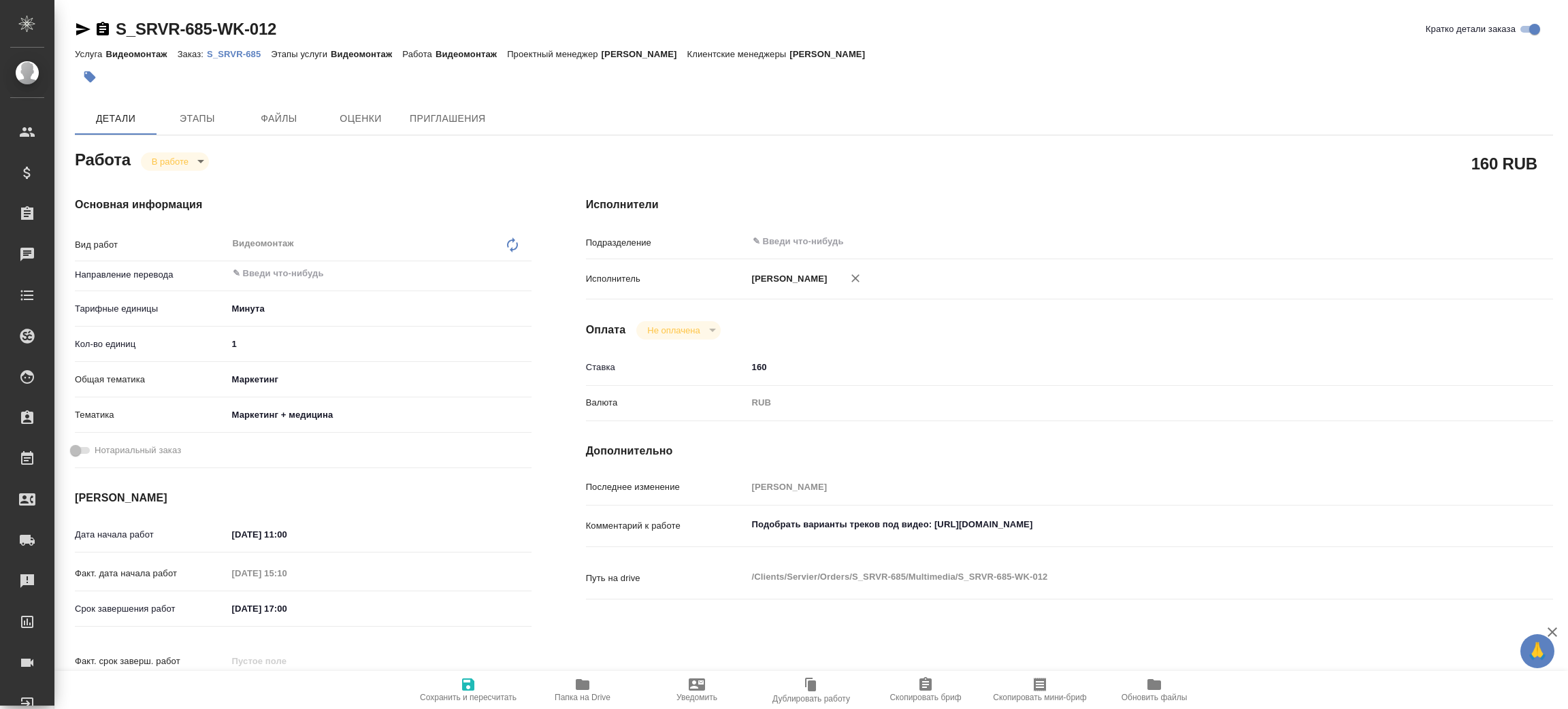
type textarea "x"
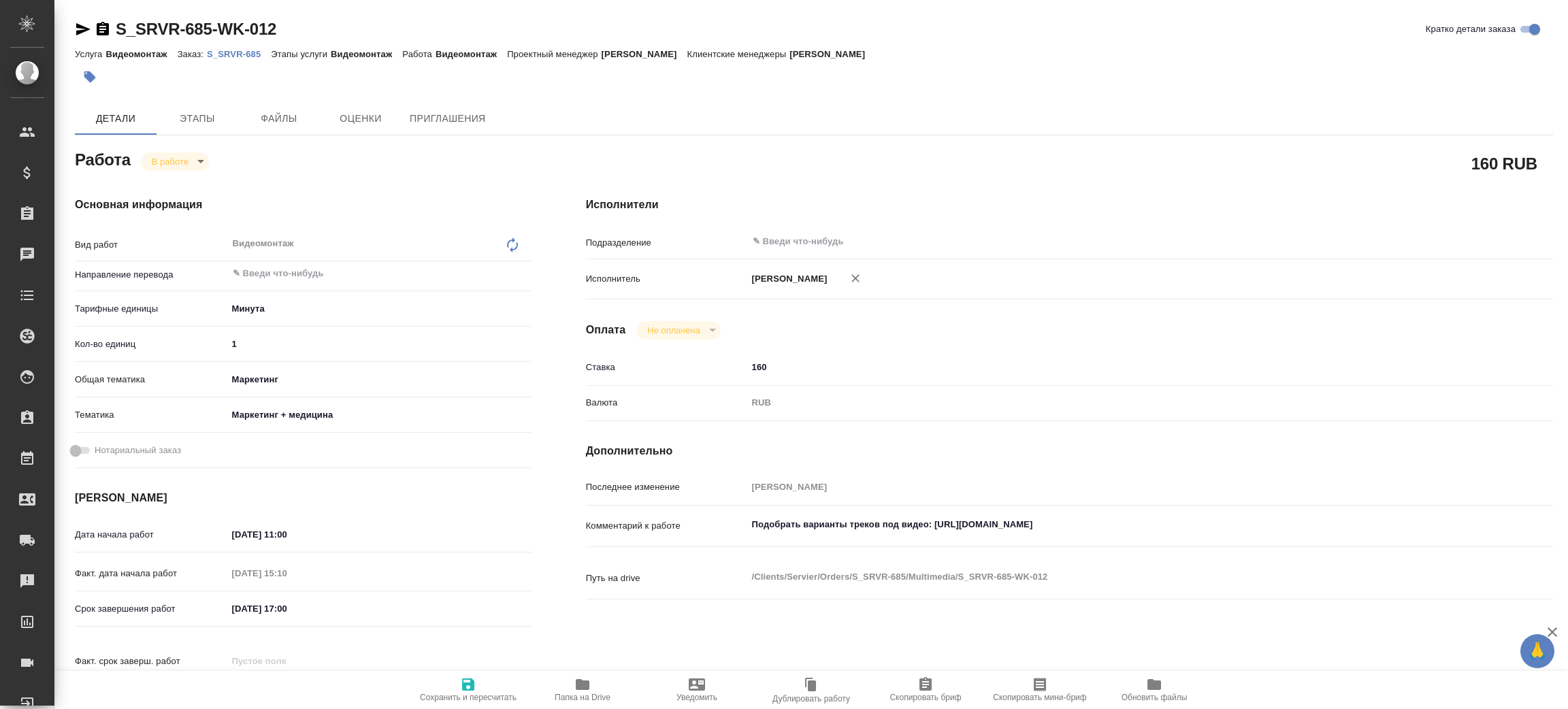
type textarea "x"
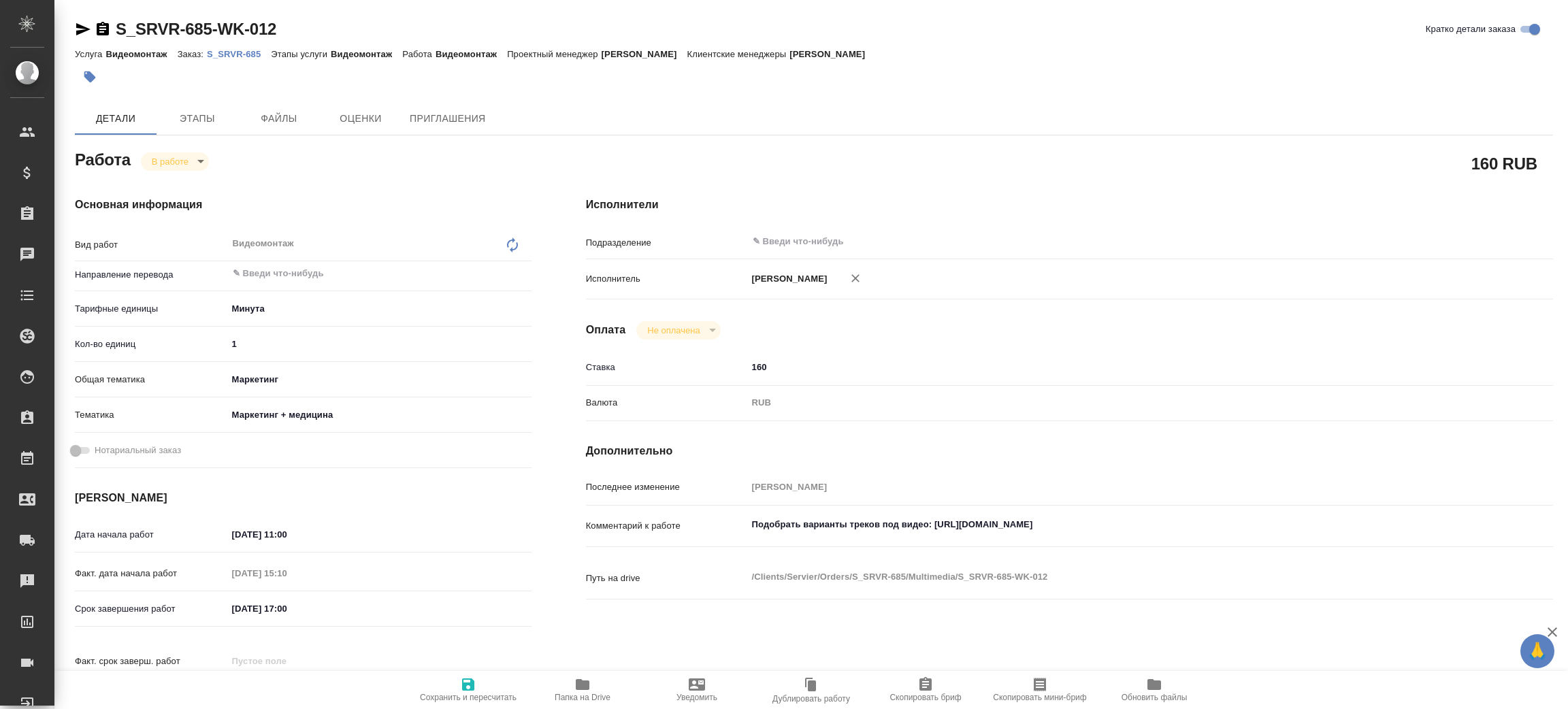
click at [242, 53] on p "S_SRVR-685" at bounding box center [238, 54] width 64 height 10
type textarea "x"
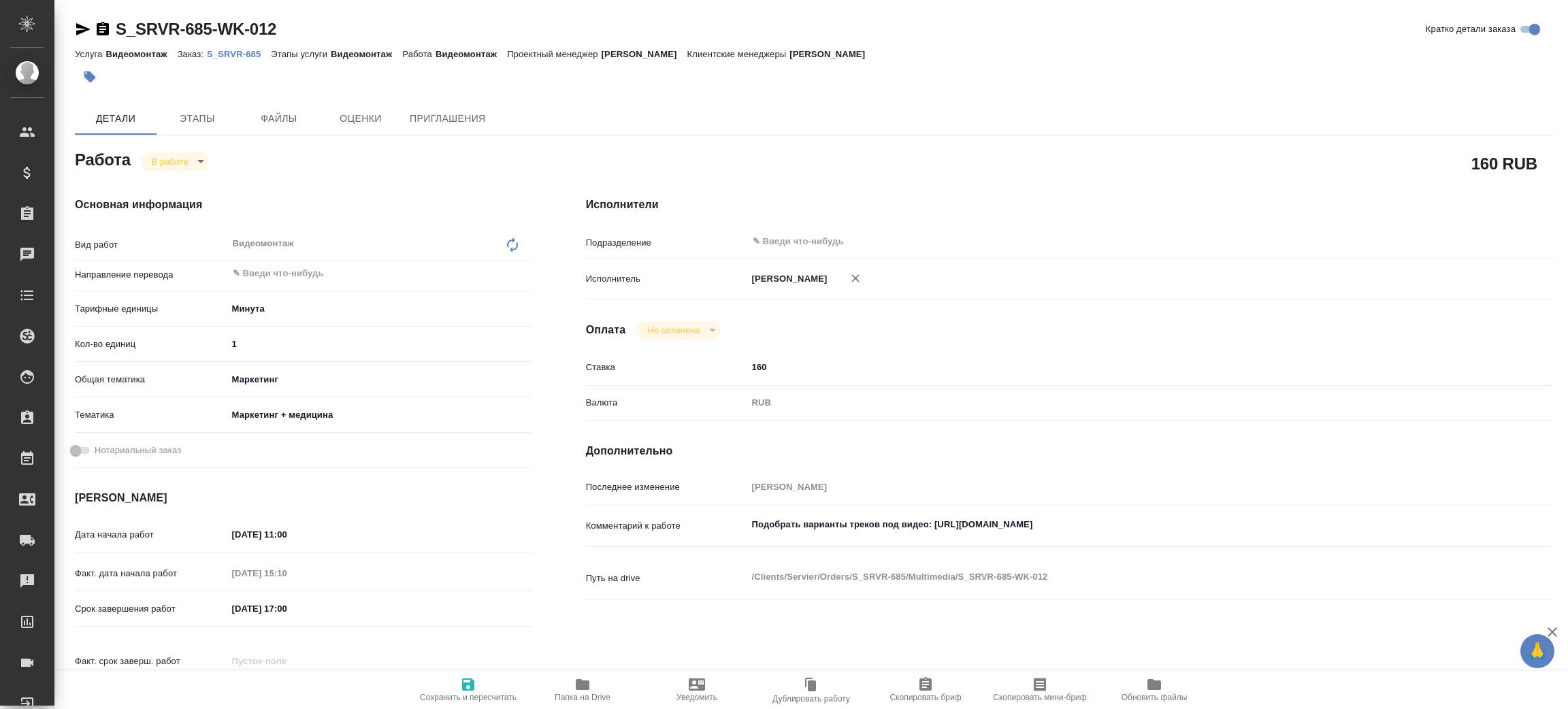
type textarea "x"
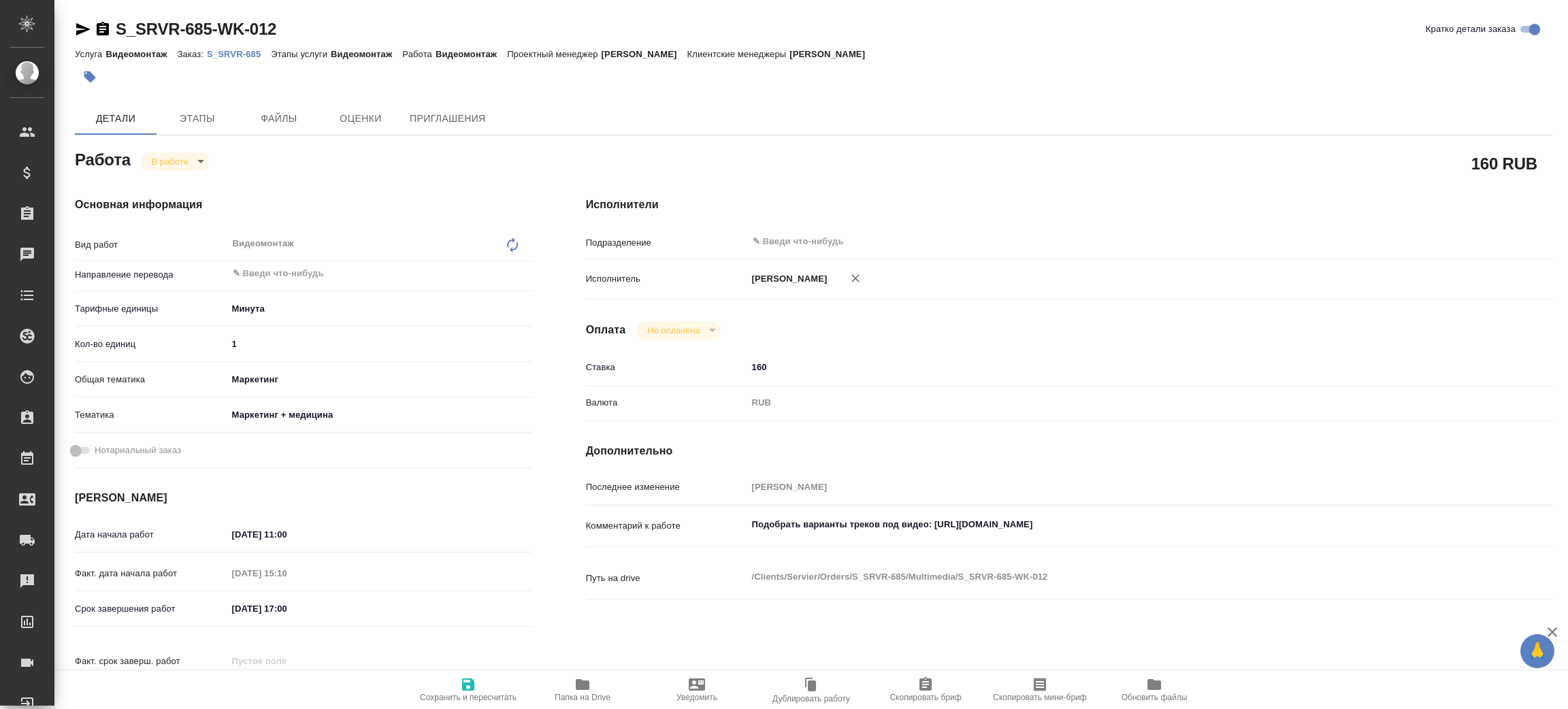
type textarea "x"
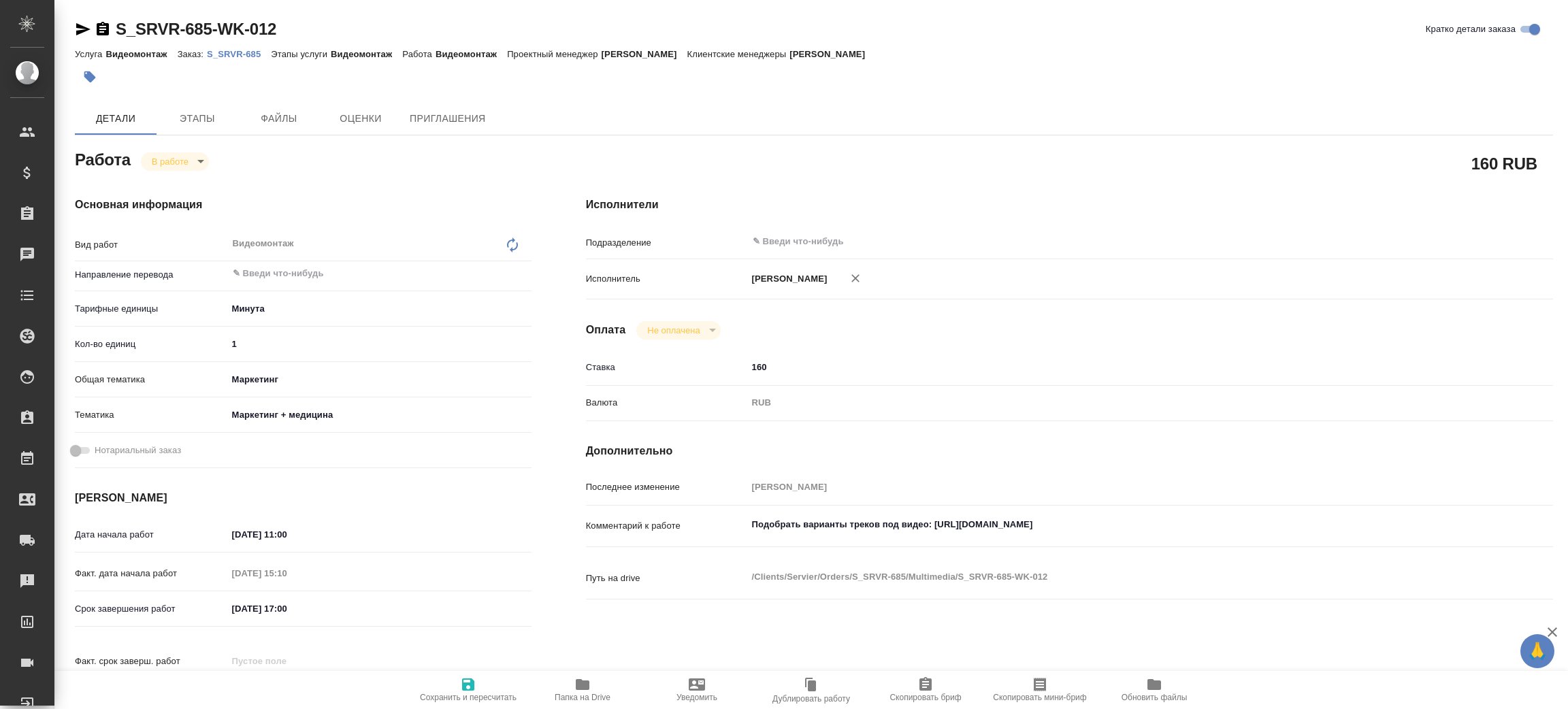
type textarea "x"
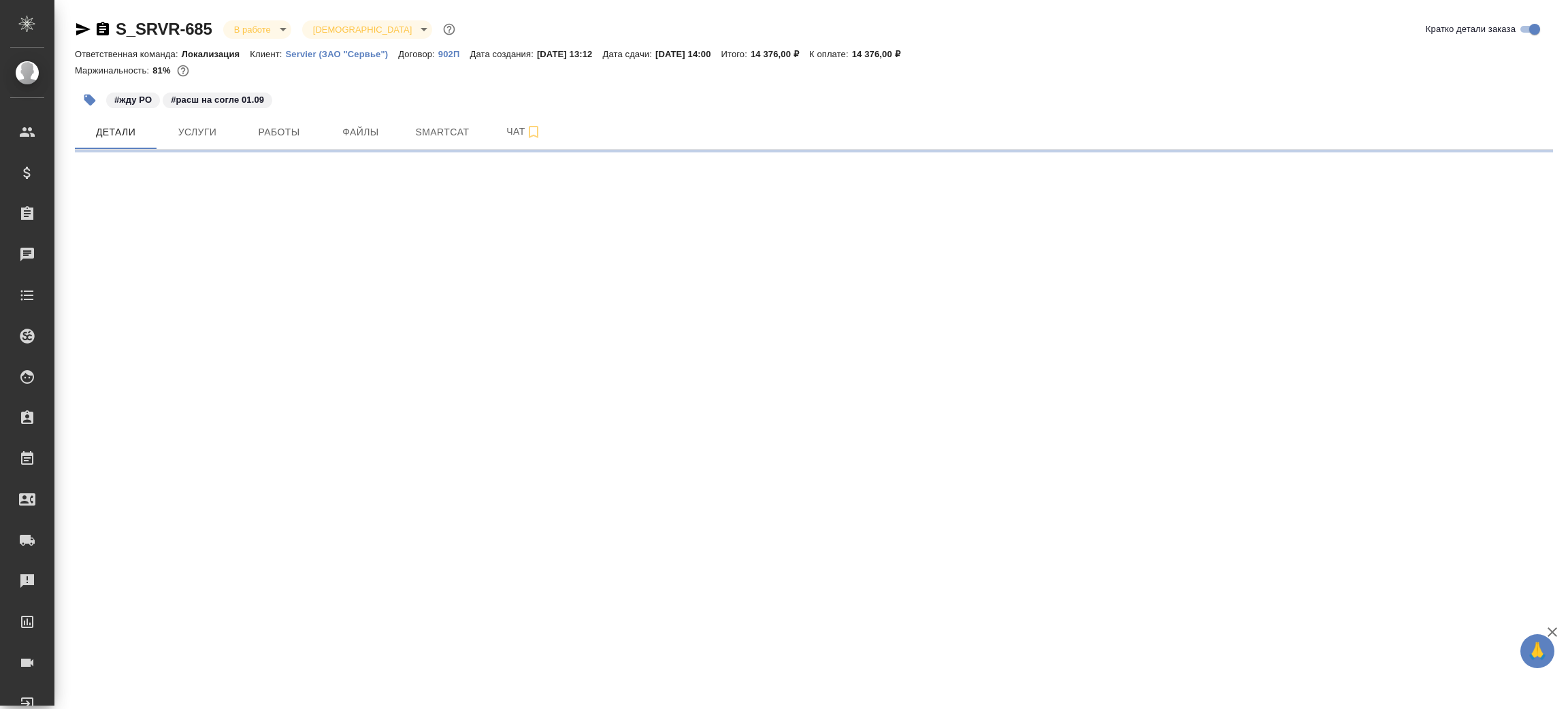
select select "RU"
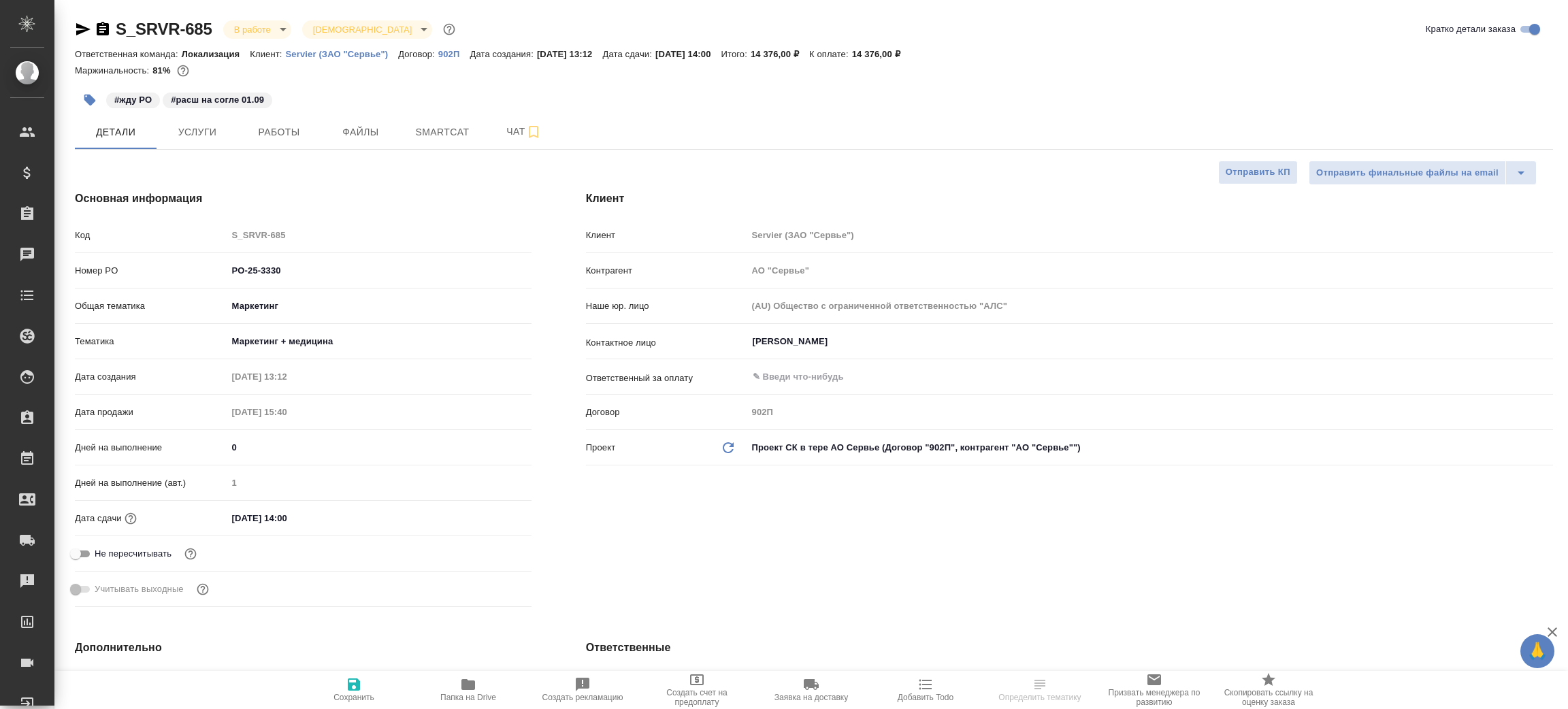
type textarea "x"
click at [102, 27] on icon "button" at bounding box center [102, 29] width 16 height 16
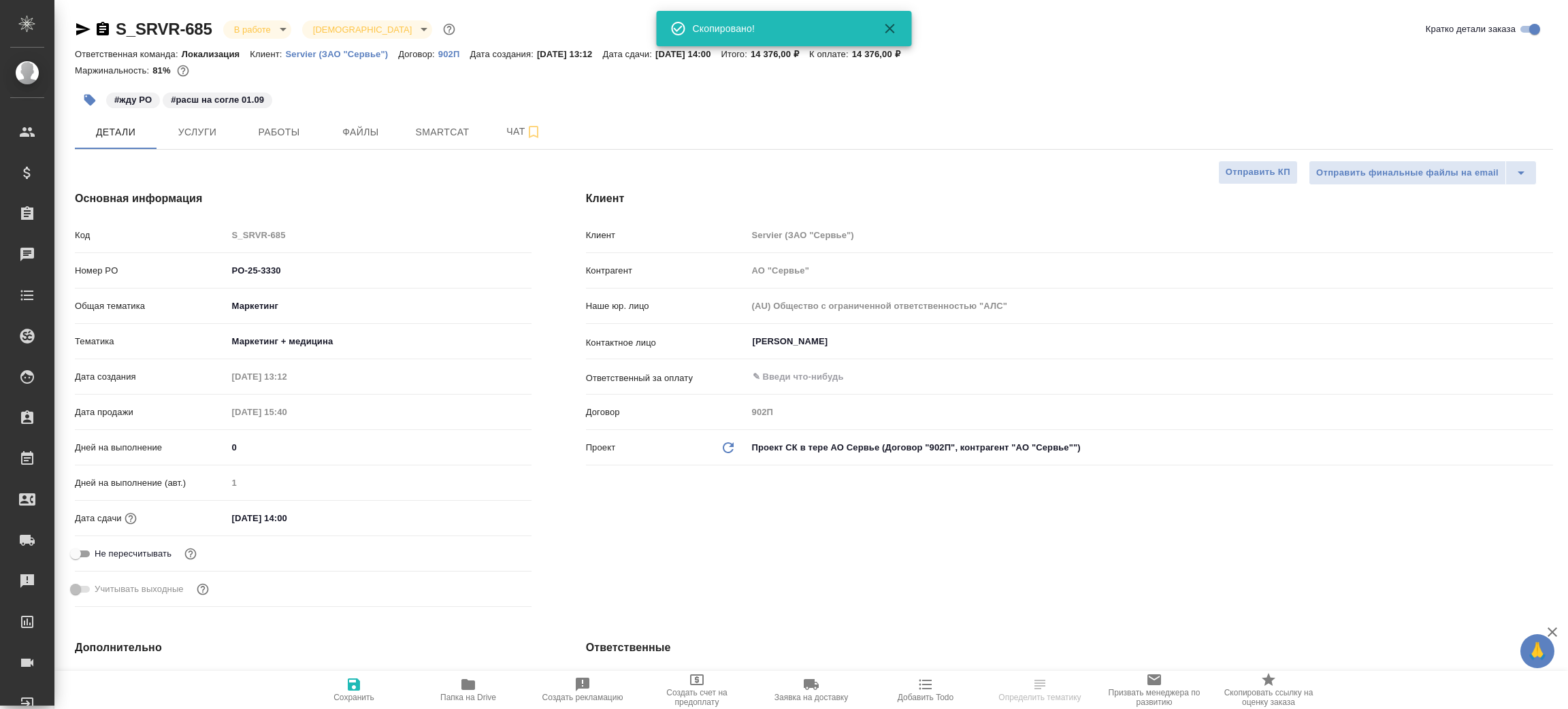
type textarea "x"
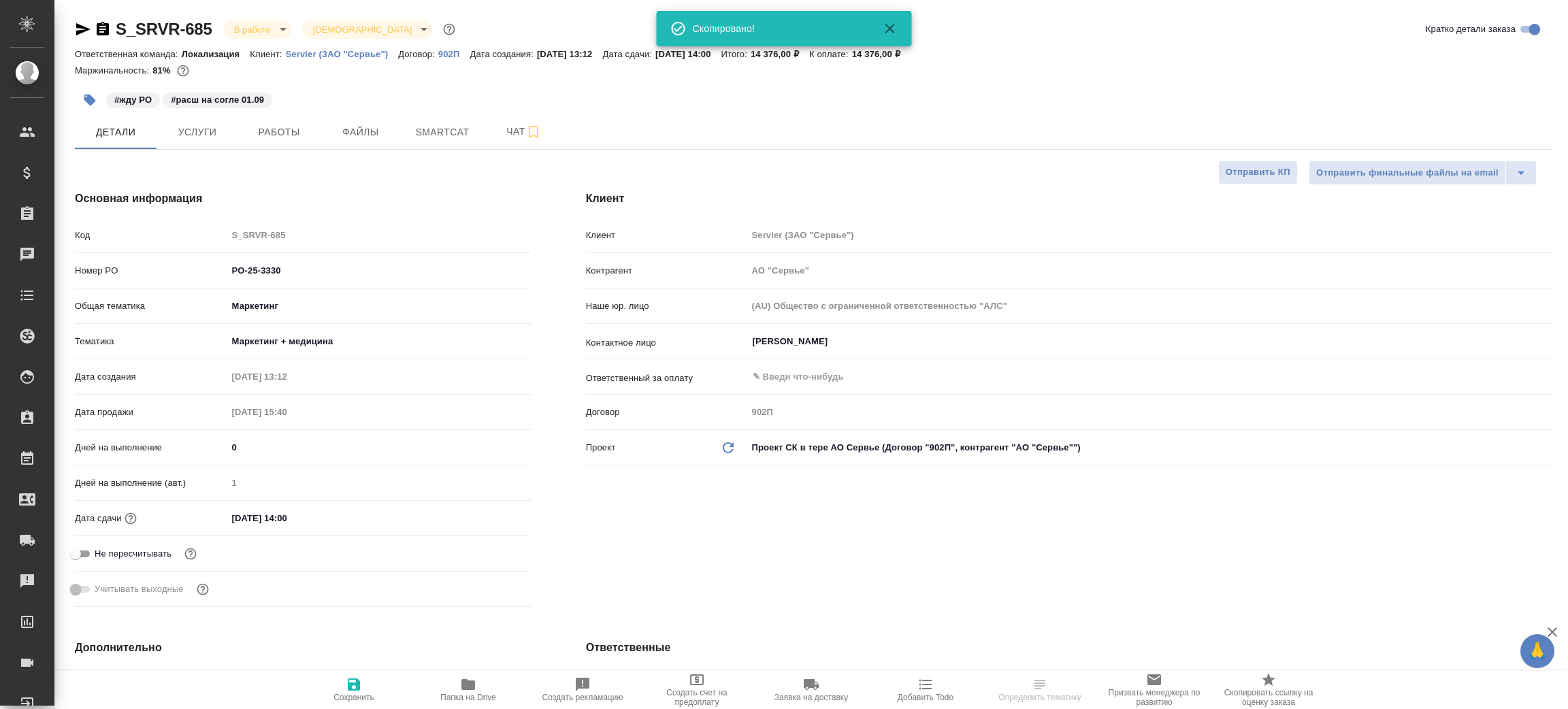
type textarea "x"
select select "RU"
type textarea "x"
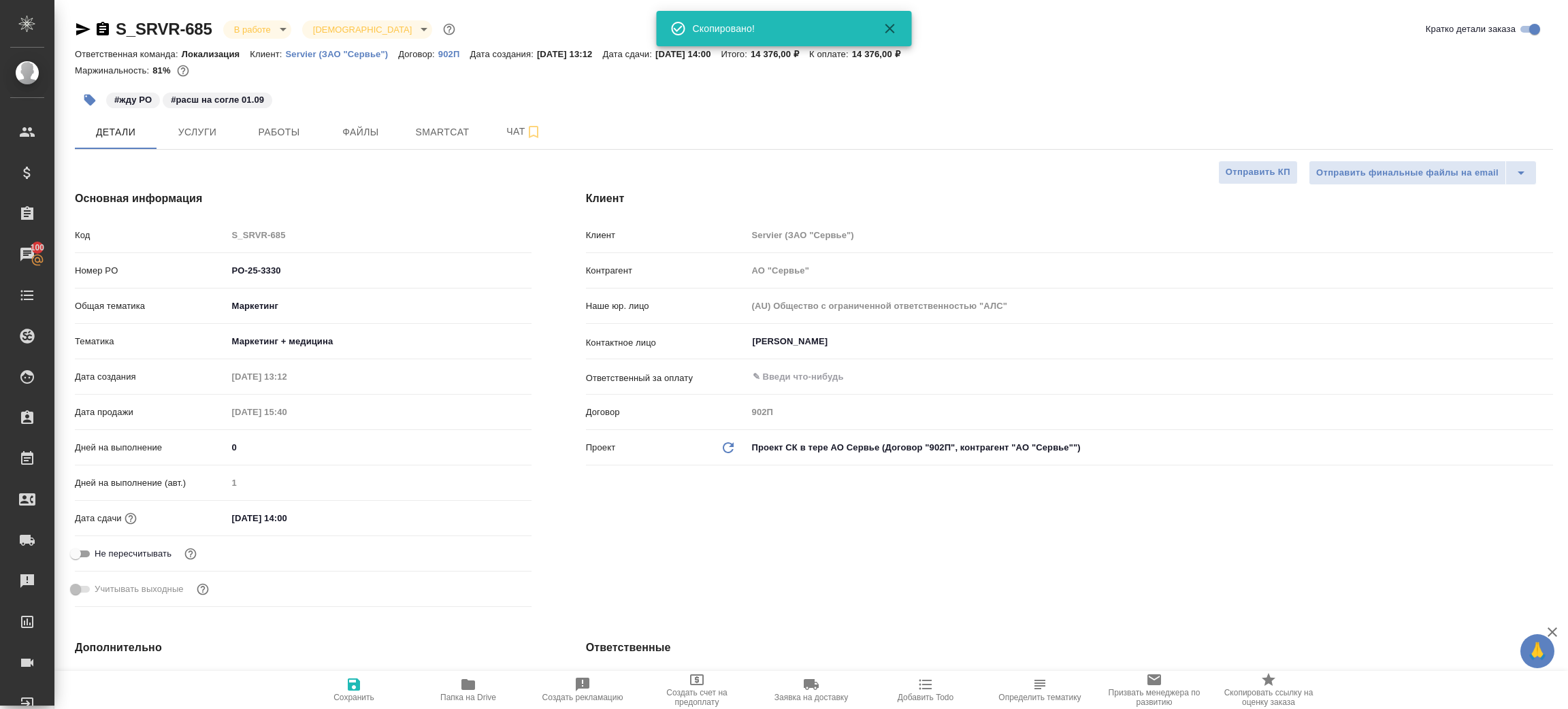
type textarea "x"
